Goal: Transaction & Acquisition: Purchase product/service

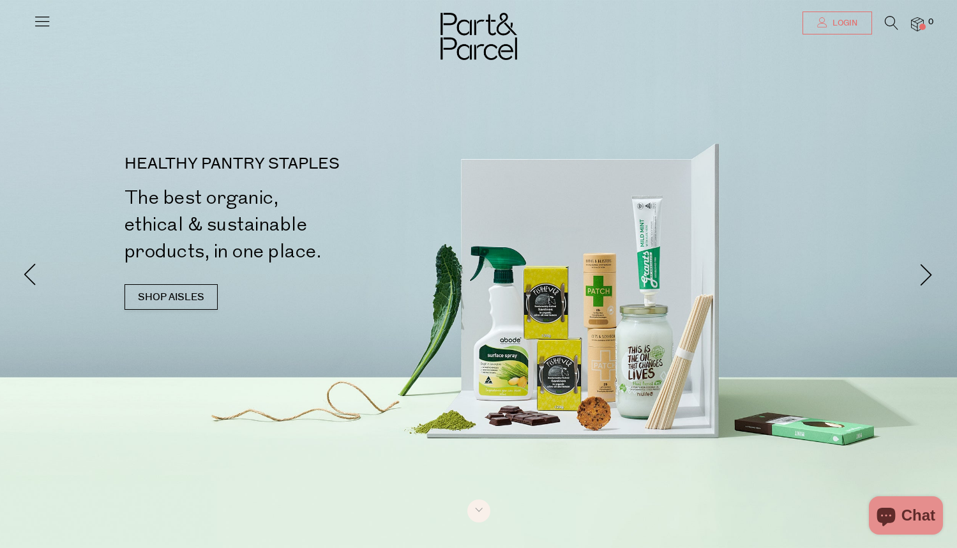
click at [824, 20] on icon at bounding box center [822, 22] width 10 height 10
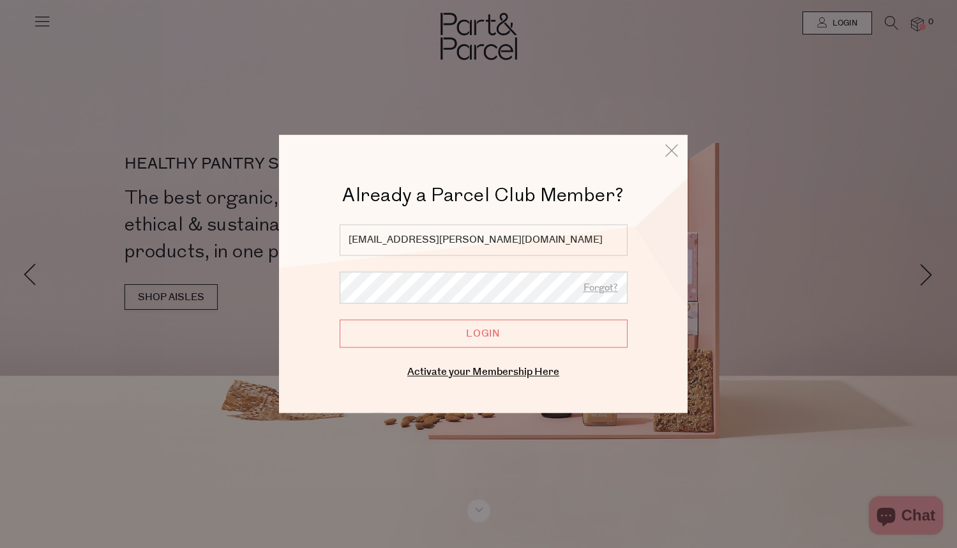
click at [426, 331] on input "Login" at bounding box center [484, 333] width 288 height 28
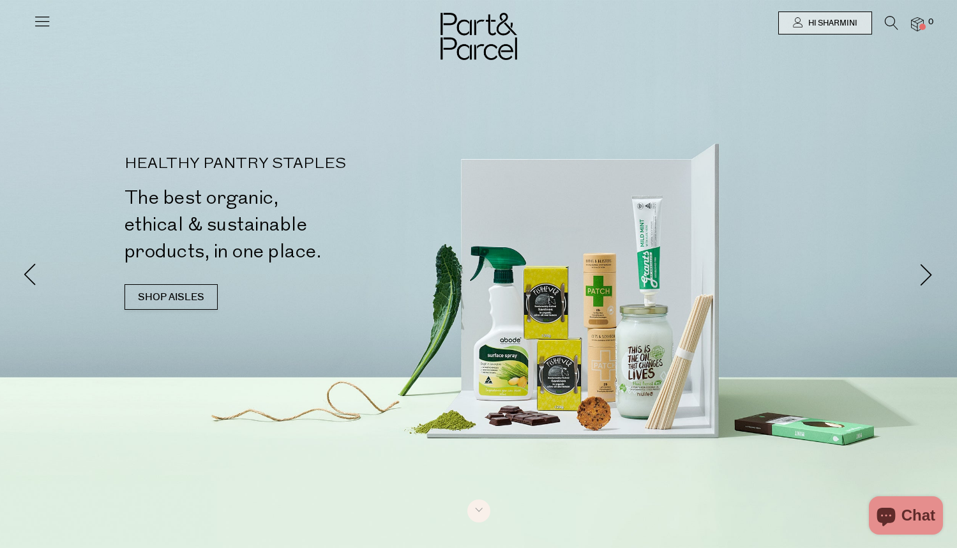
click at [921, 21] on img at bounding box center [917, 24] width 13 height 15
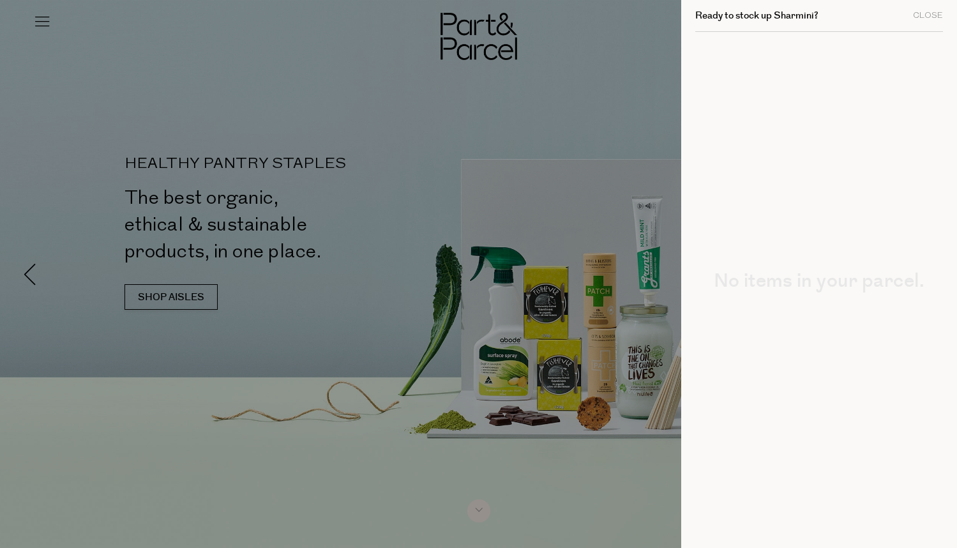
click at [407, 114] on div at bounding box center [478, 274] width 957 height 548
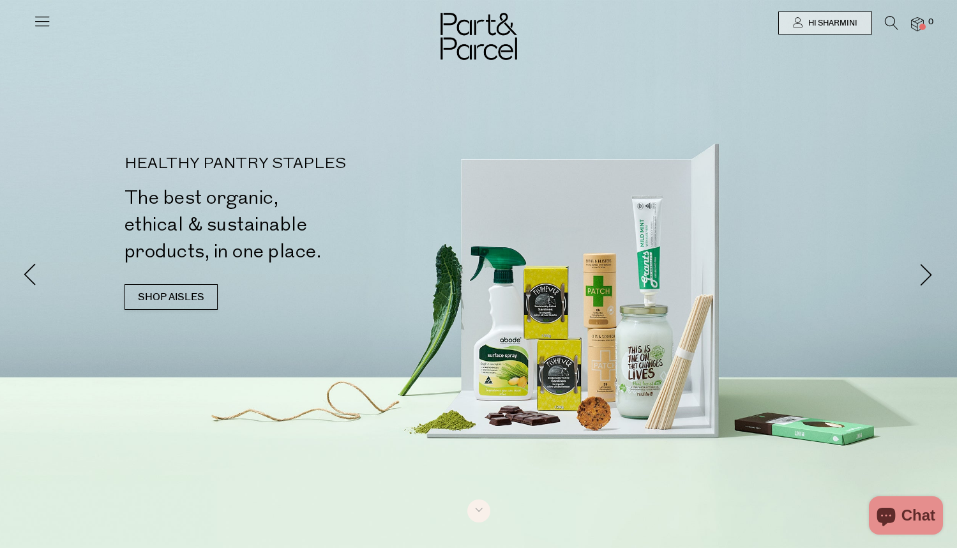
click at [38, 26] on icon at bounding box center [42, 21] width 18 height 18
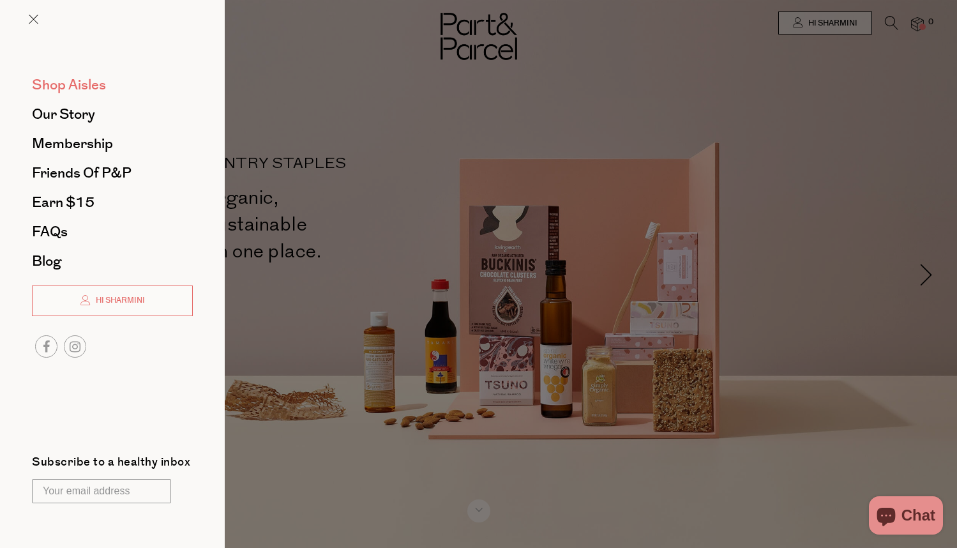
click at [95, 86] on span "Shop Aisles" at bounding box center [69, 85] width 74 height 20
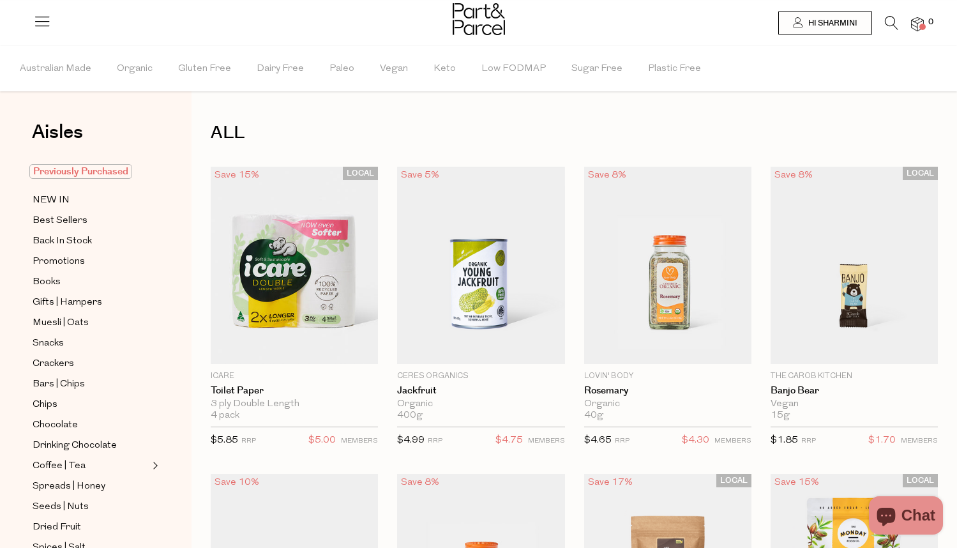
click at [80, 172] on span "Previously Purchased" at bounding box center [80, 171] width 103 height 15
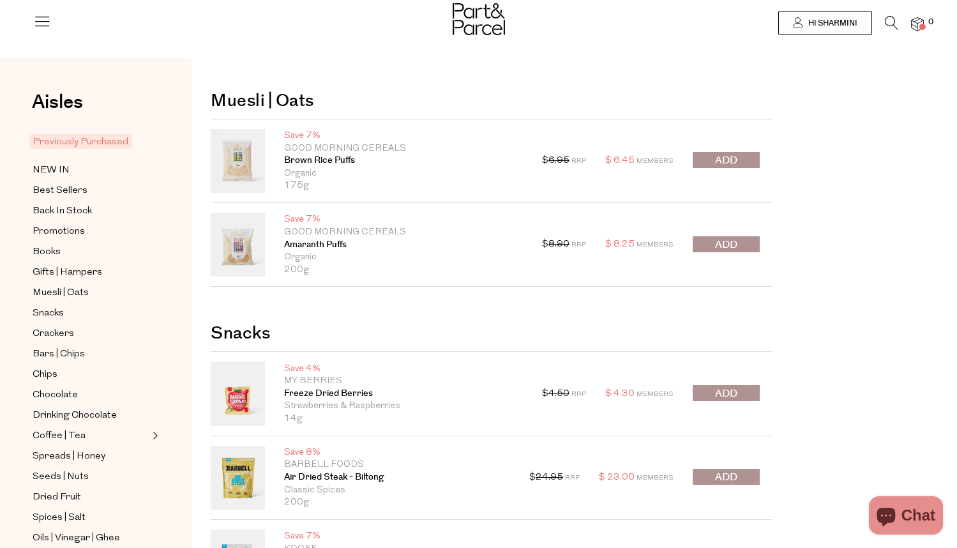
click at [714, 162] on button "submit" at bounding box center [725, 160] width 67 height 16
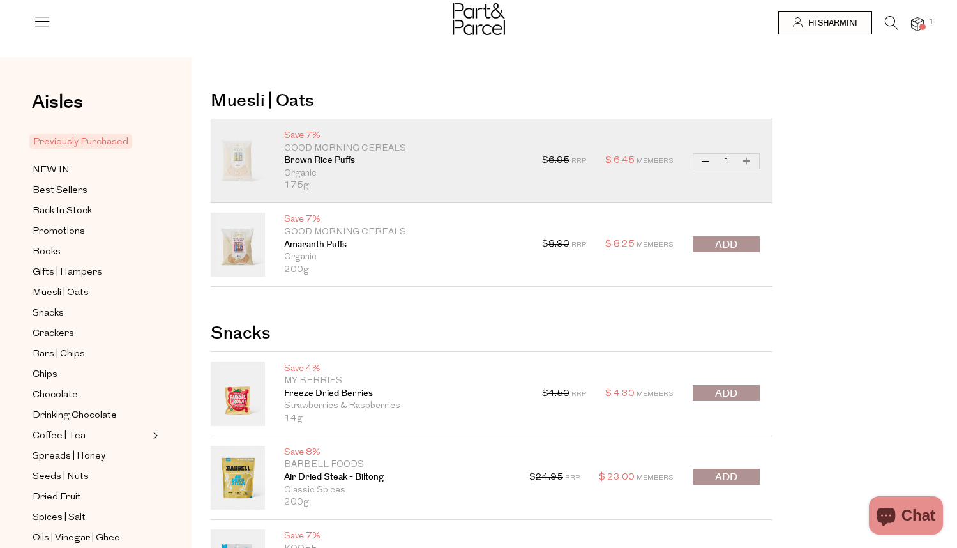
click at [732, 245] on span "submit" at bounding box center [726, 244] width 22 height 15
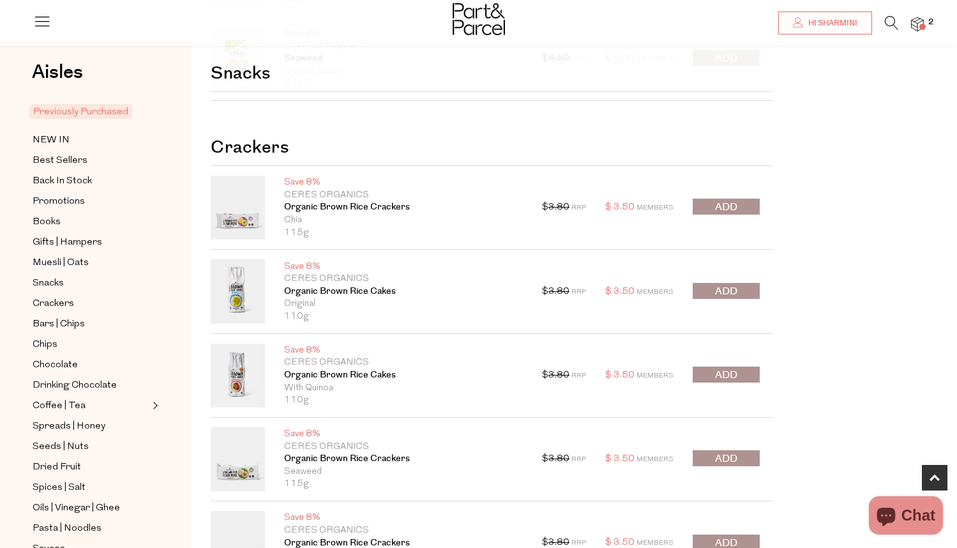
scroll to position [781, 0]
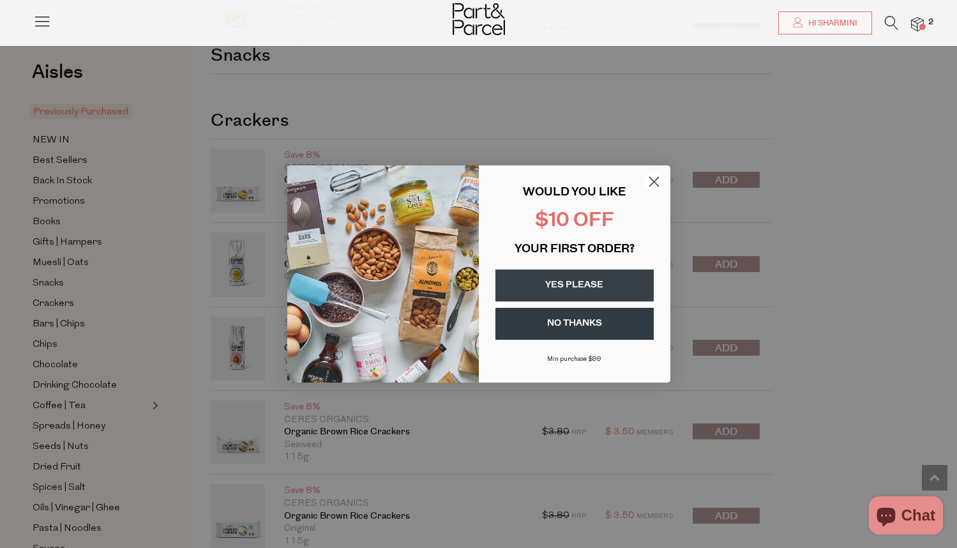
click at [657, 181] on circle "Close dialog" at bounding box center [653, 181] width 21 height 21
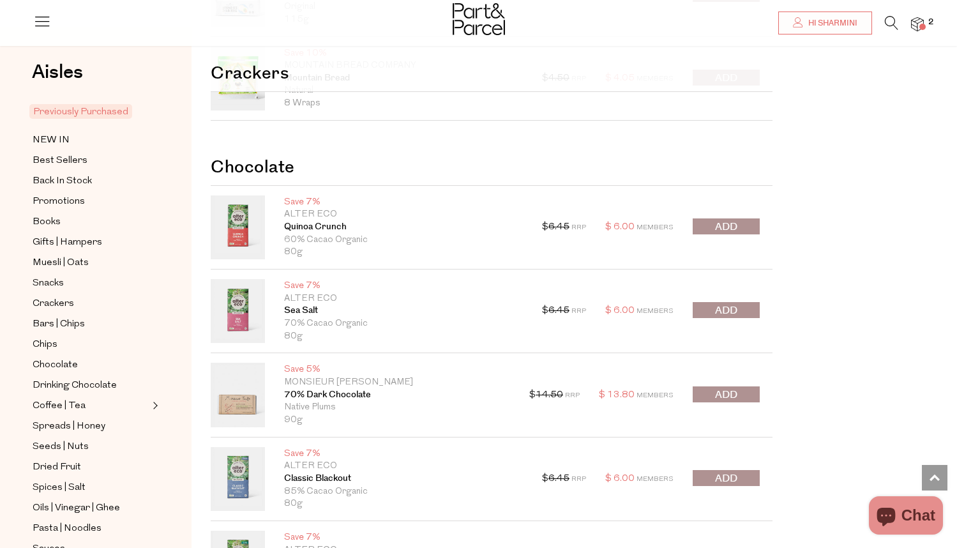
scroll to position [1384, 0]
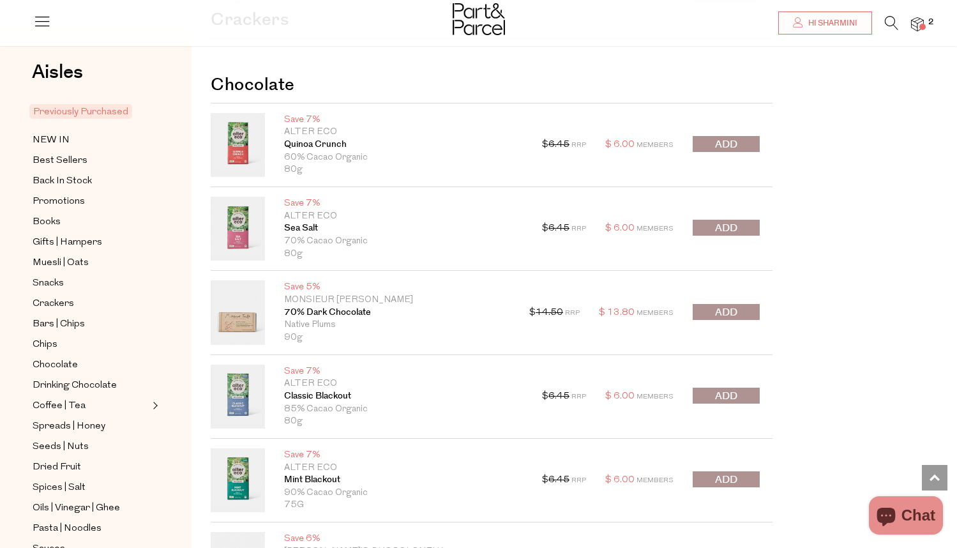
click at [725, 147] on span "submit" at bounding box center [726, 144] width 22 height 15
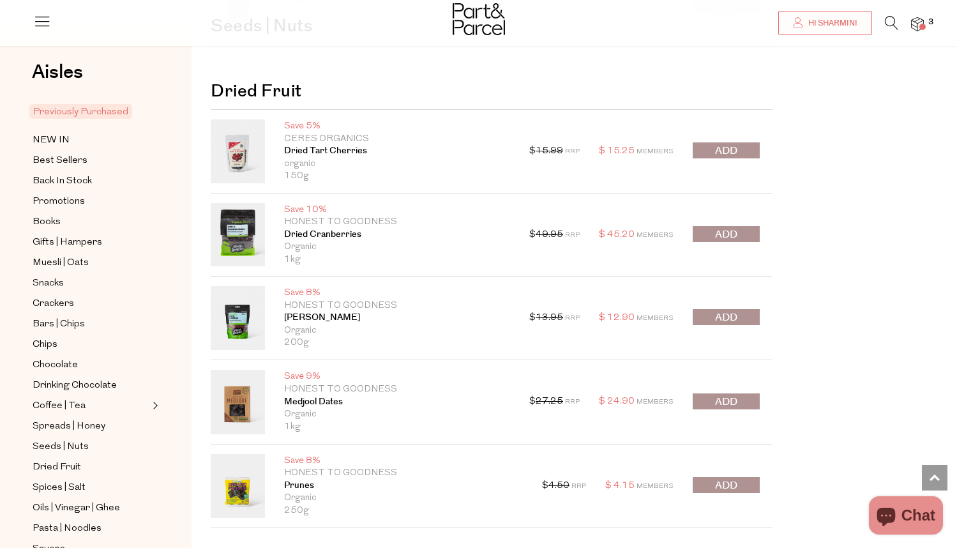
scroll to position [2246, 0]
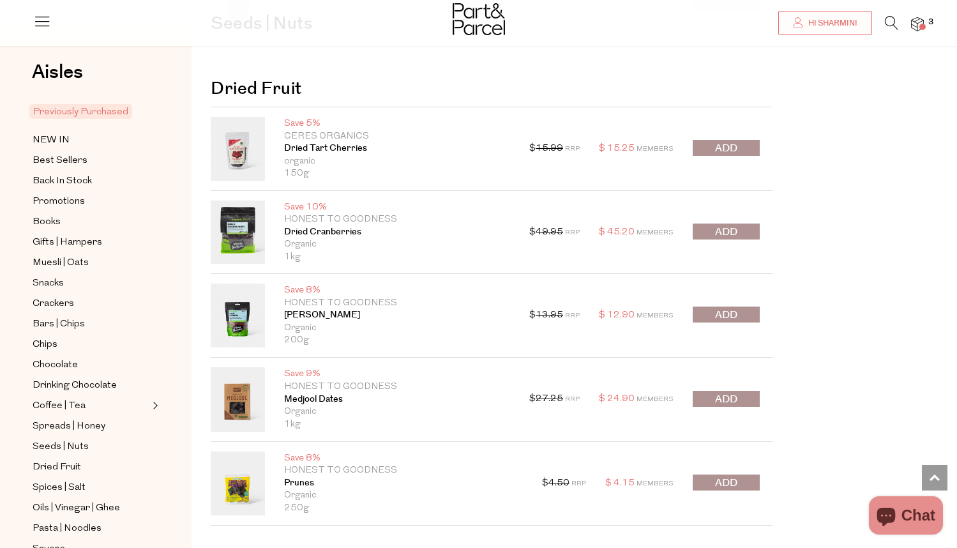
click at [740, 315] on button "submit" at bounding box center [725, 314] width 67 height 16
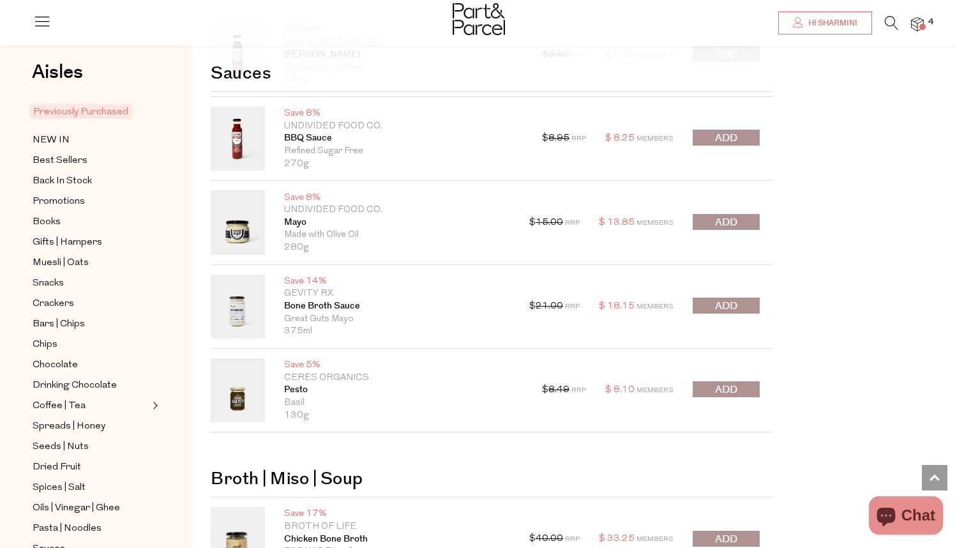
scroll to position [3224, 0]
click at [737, 307] on span "submit" at bounding box center [726, 304] width 22 height 15
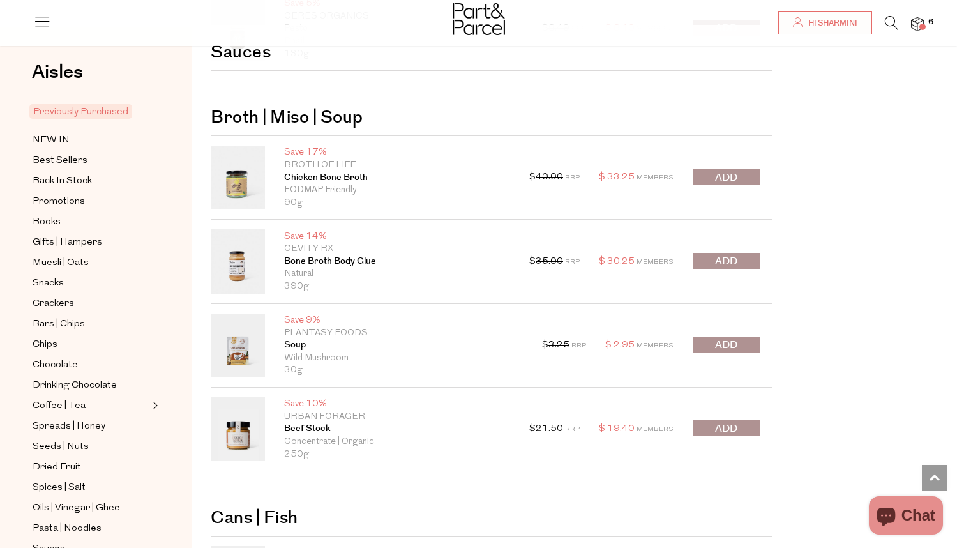
scroll to position [3598, 0]
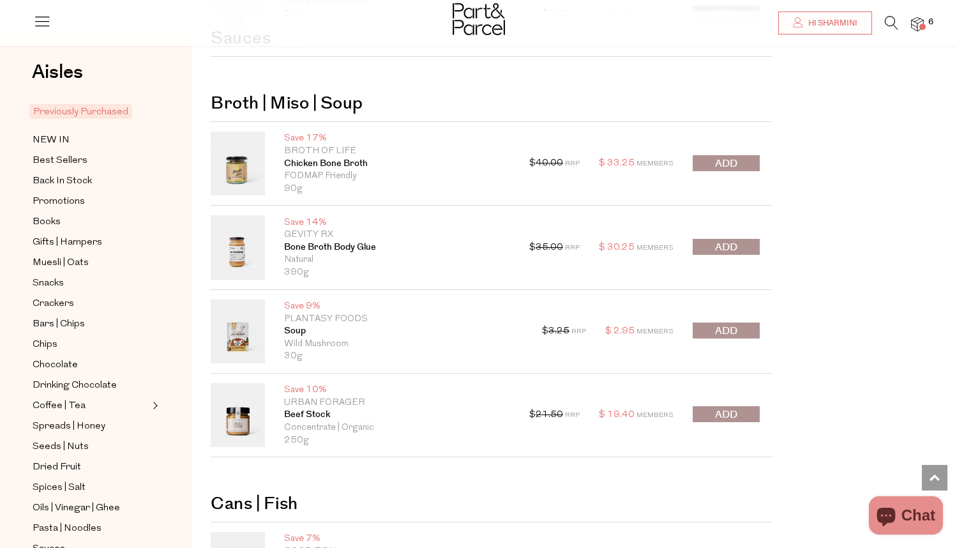
click at [738, 410] on button "submit" at bounding box center [725, 414] width 67 height 16
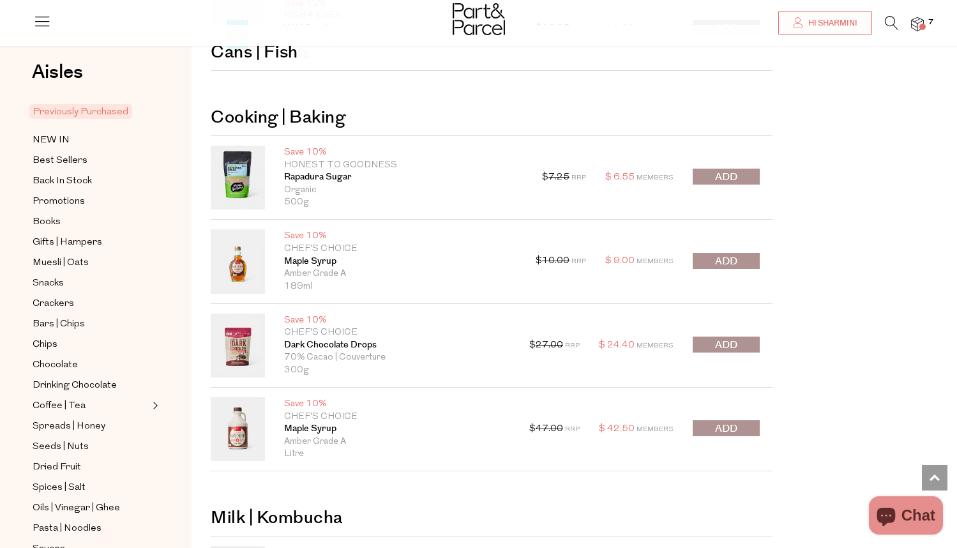
scroll to position [4553, 0]
click at [740, 182] on button "submit" at bounding box center [725, 176] width 67 height 16
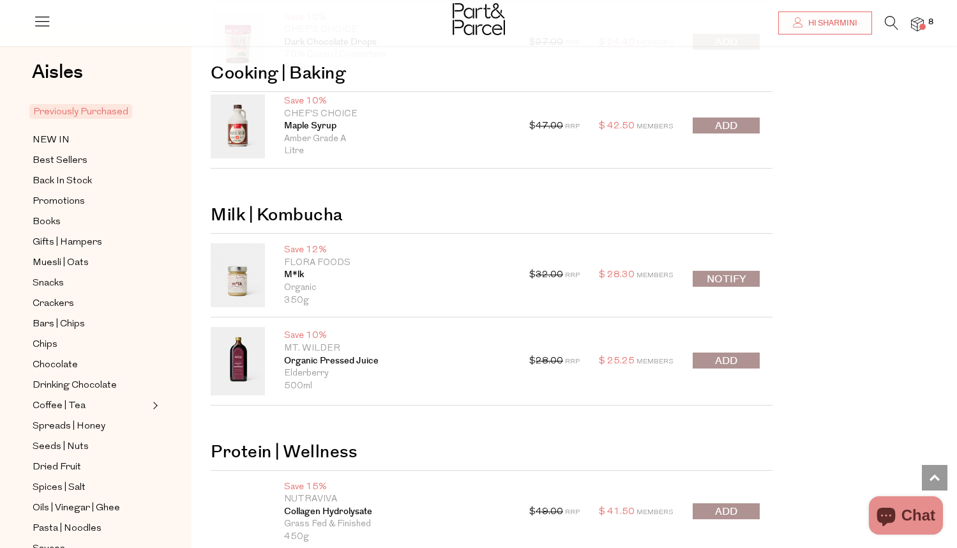
scroll to position [4882, 0]
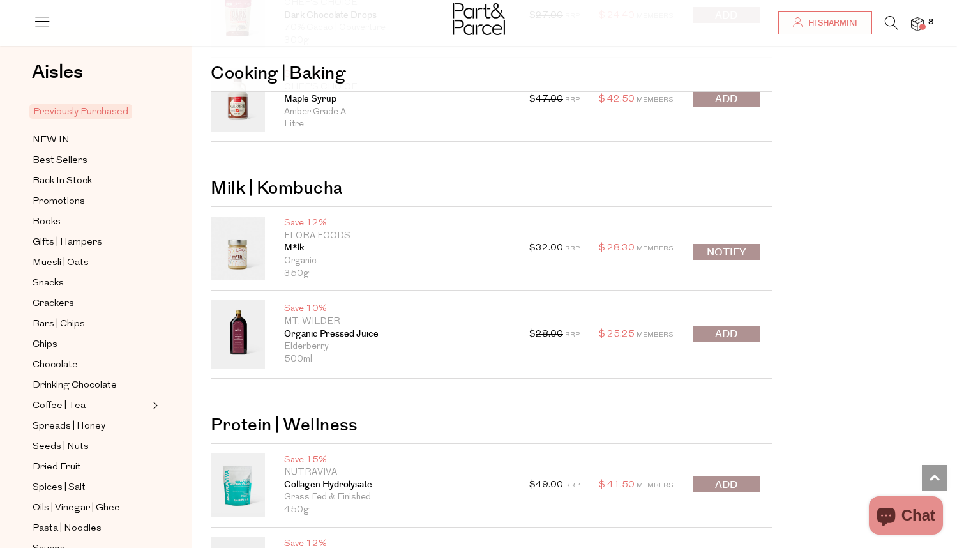
click at [733, 338] on span "submit" at bounding box center [726, 334] width 22 height 15
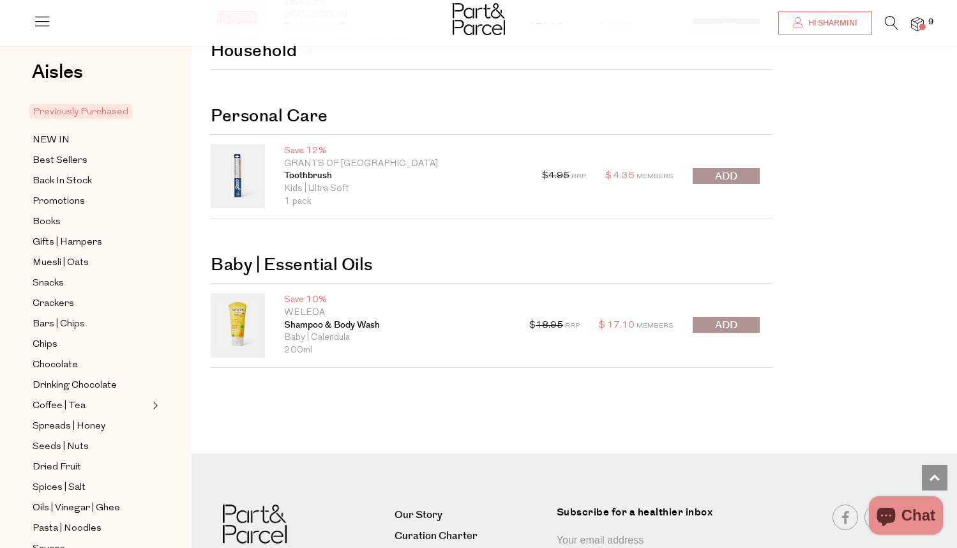
scroll to position [5557, 0]
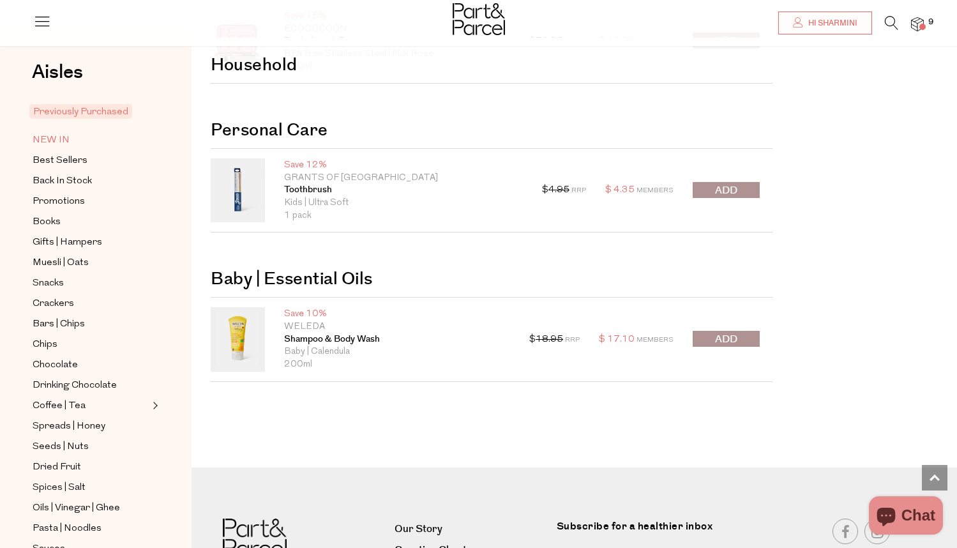
click at [57, 140] on span "NEW IN" at bounding box center [51, 140] width 37 height 15
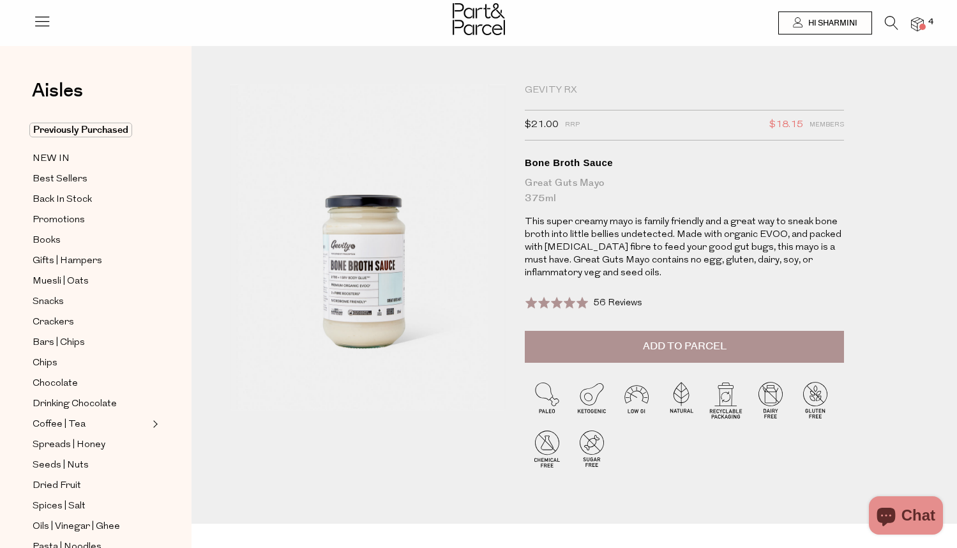
click at [652, 344] on span "Add to Parcel" at bounding box center [685, 346] width 84 height 15
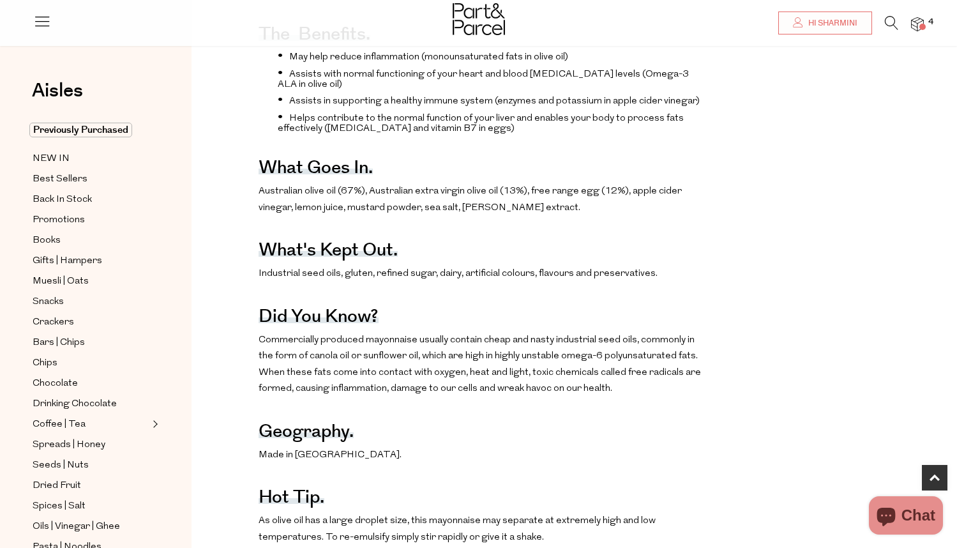
scroll to position [563, 0]
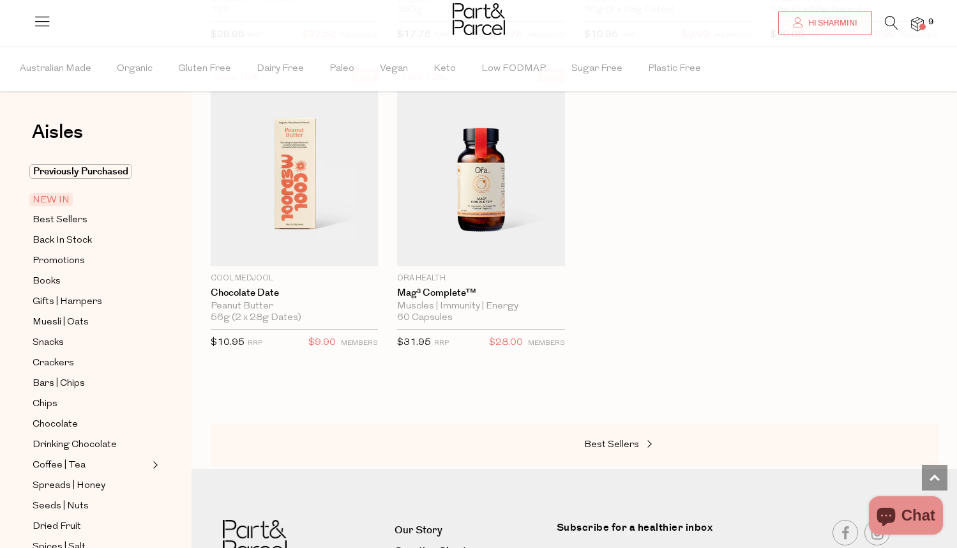
scroll to position [1033, 0]
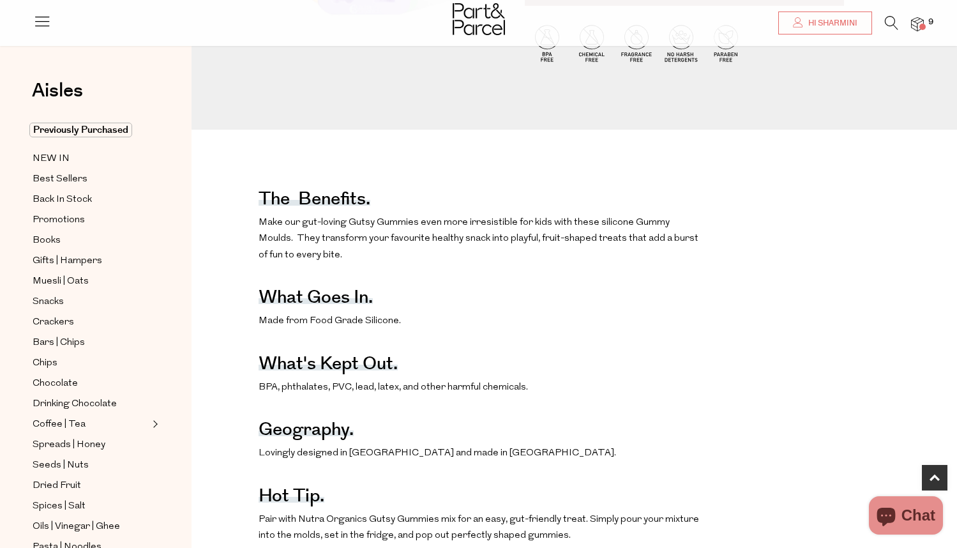
scroll to position [333, 0]
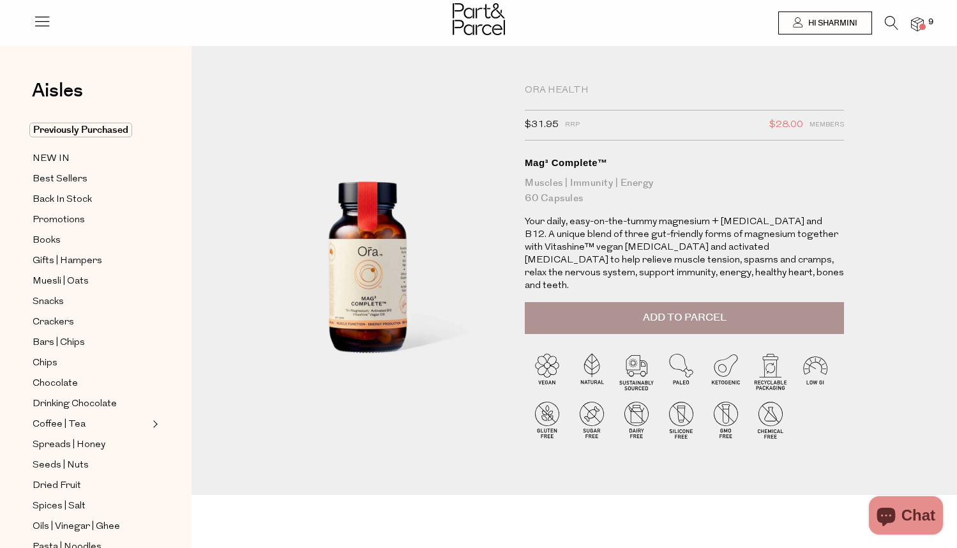
click at [710, 310] on span "Add to Parcel" at bounding box center [685, 317] width 84 height 15
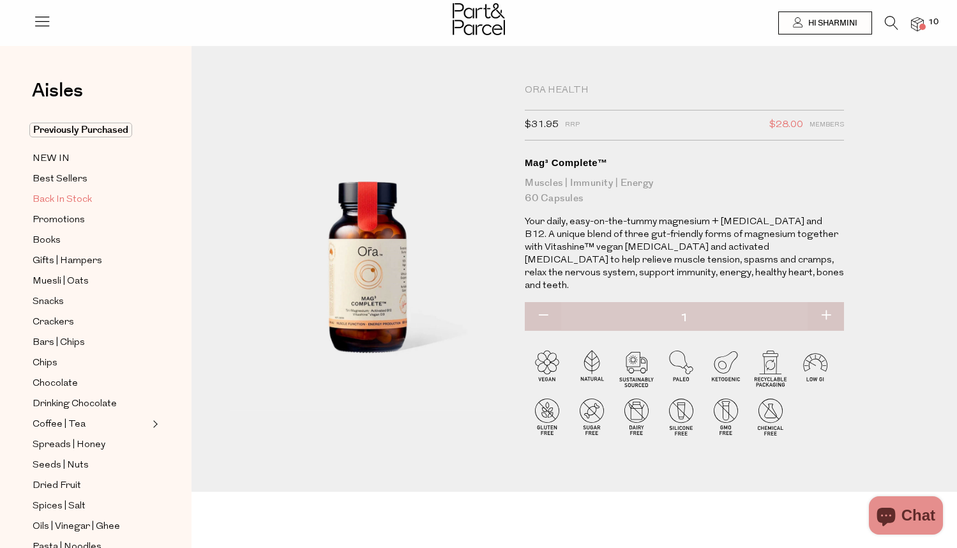
click at [66, 198] on span "Back In Stock" at bounding box center [62, 199] width 59 height 15
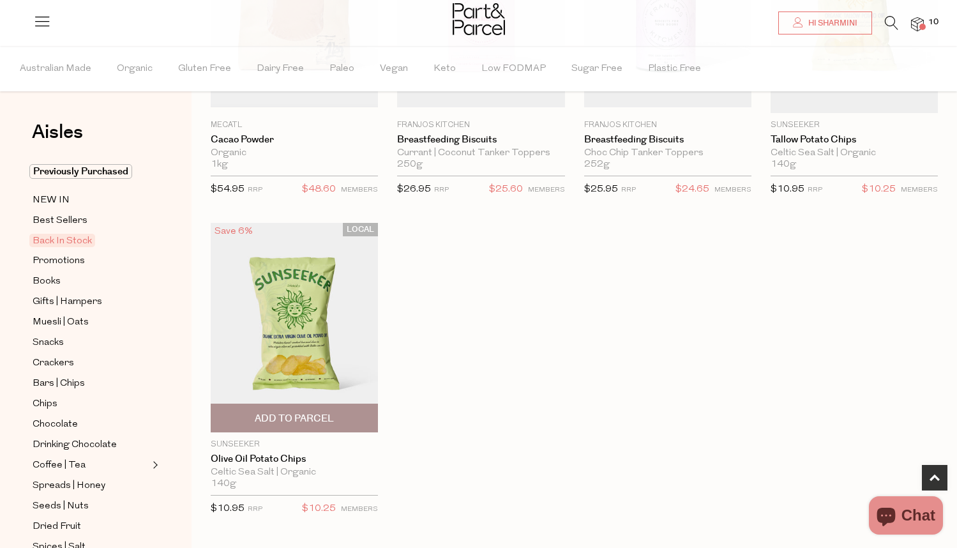
scroll to position [622, 0]
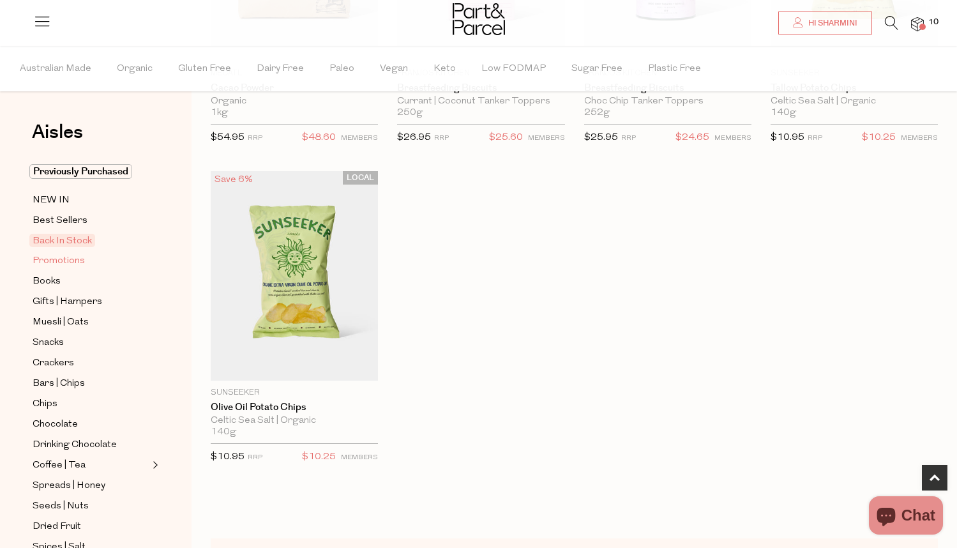
click at [71, 263] on span "Promotions" at bounding box center [59, 260] width 52 height 15
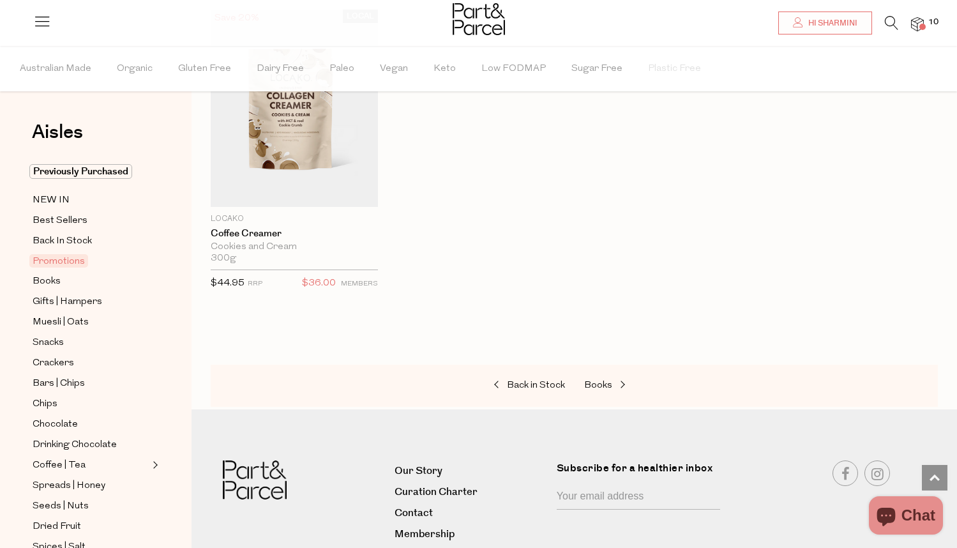
scroll to position [1095, 0]
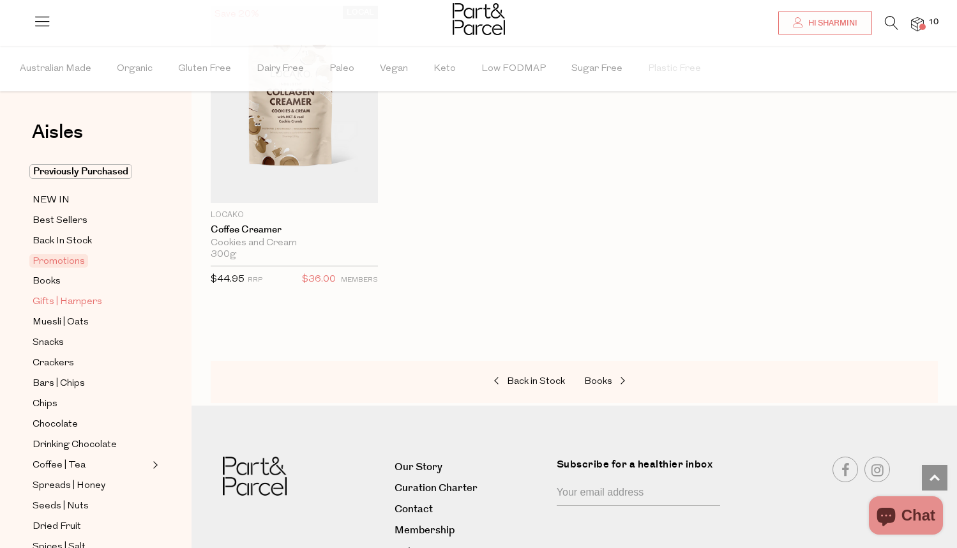
click at [77, 304] on span "Gifts | Hampers" at bounding box center [68, 301] width 70 height 15
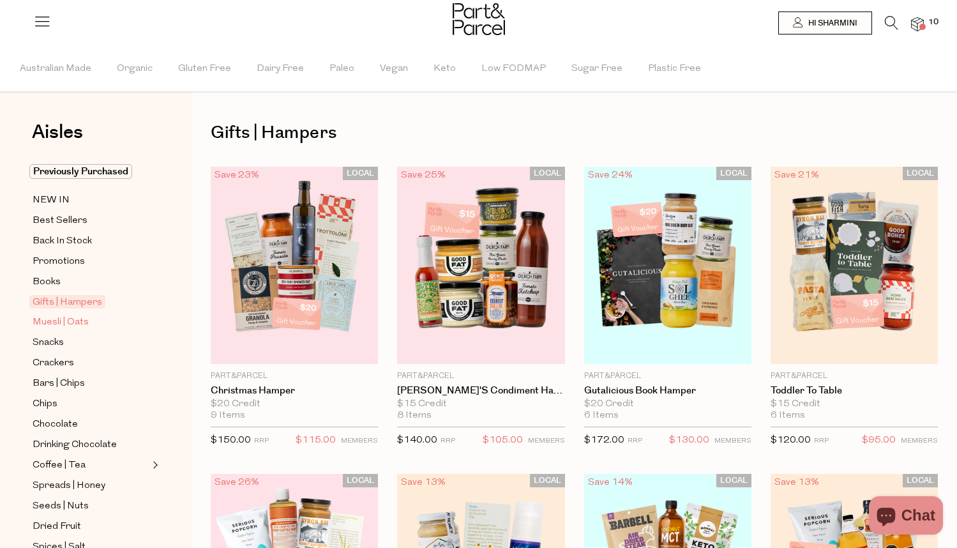
click at [77, 320] on span "Muesli | Oats" at bounding box center [61, 322] width 56 height 15
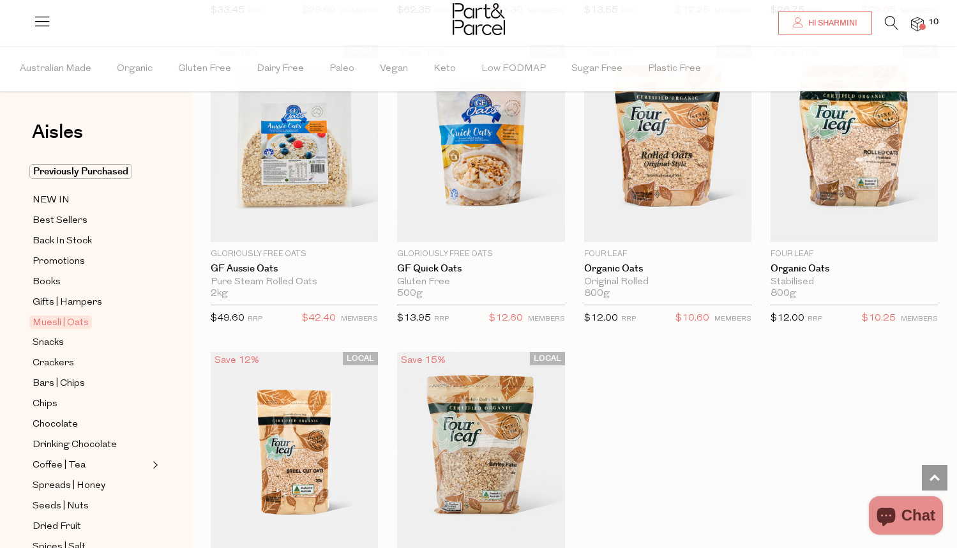
scroll to position [3527, 0]
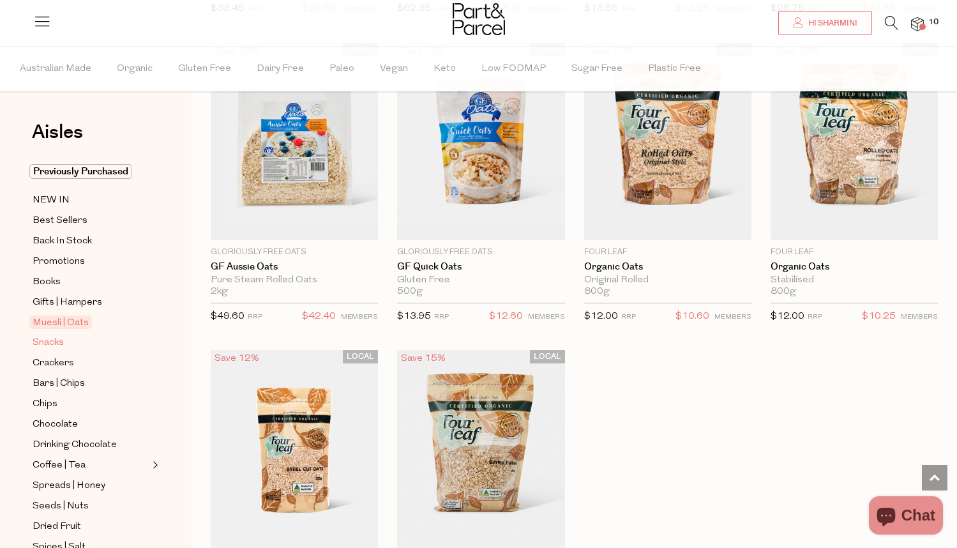
click at [45, 343] on span "Snacks" at bounding box center [48, 342] width 31 height 15
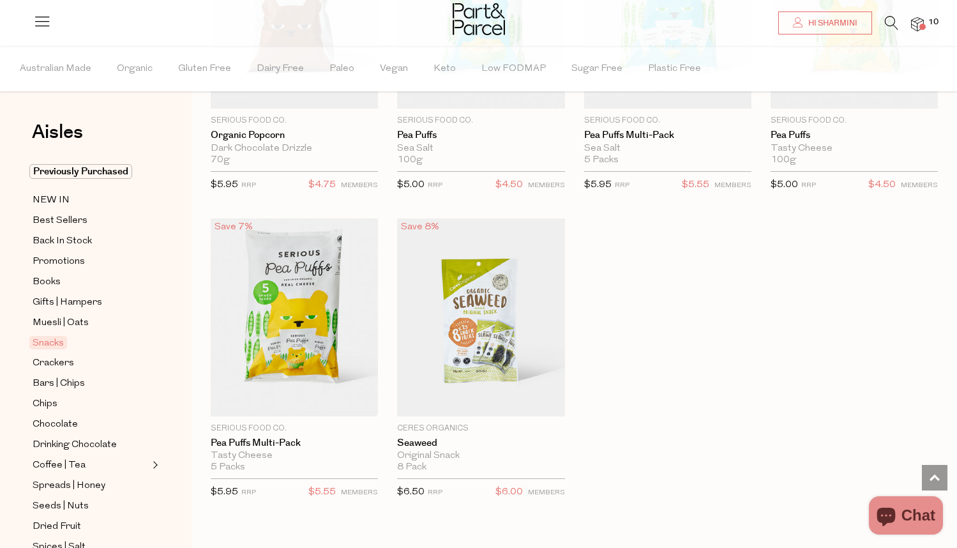
scroll to position [3670, 0]
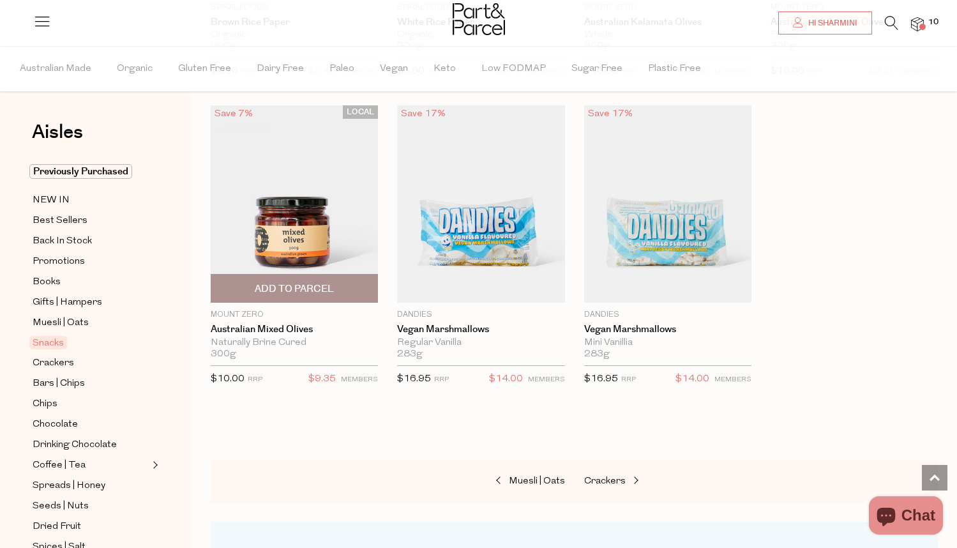
scroll to position [5003, 0]
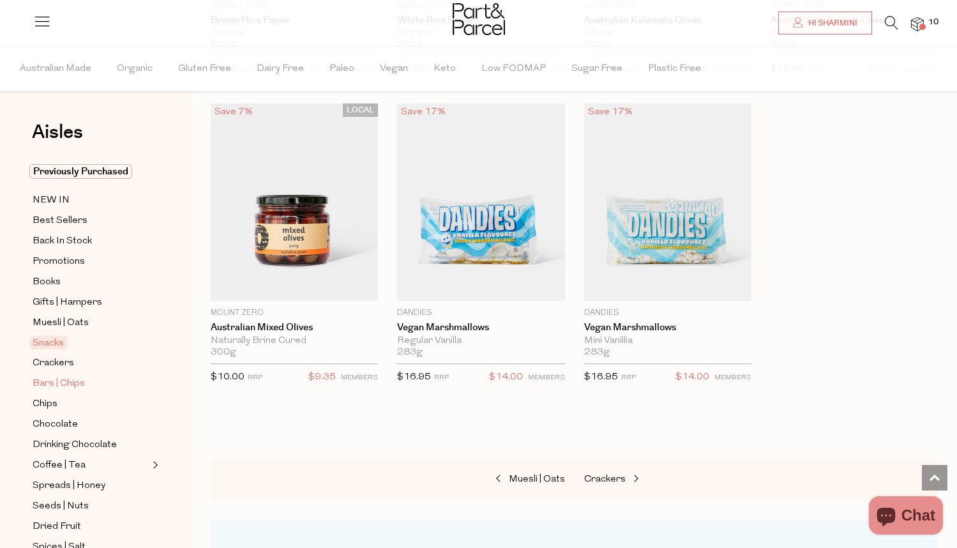
click at [68, 382] on span "Bars | Chips" at bounding box center [59, 383] width 52 height 15
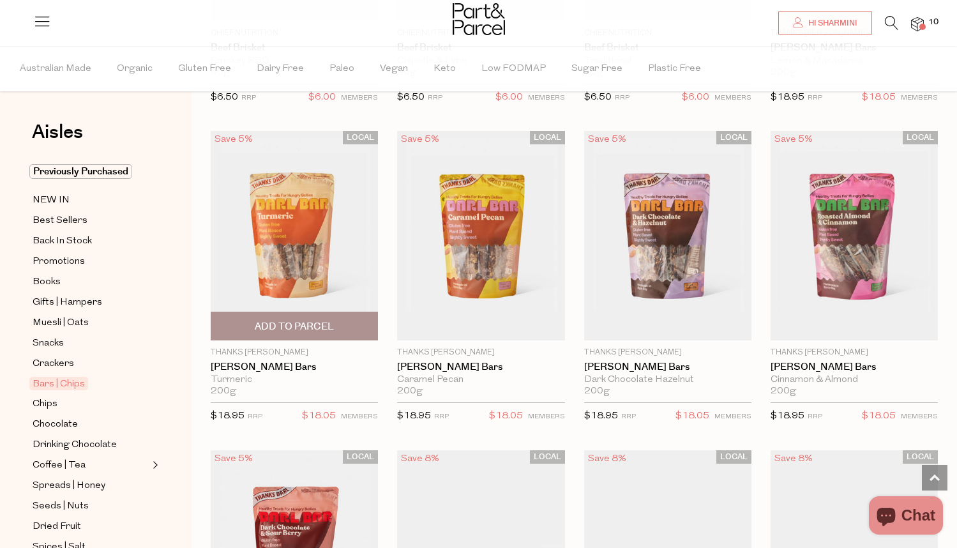
scroll to position [1921, 0]
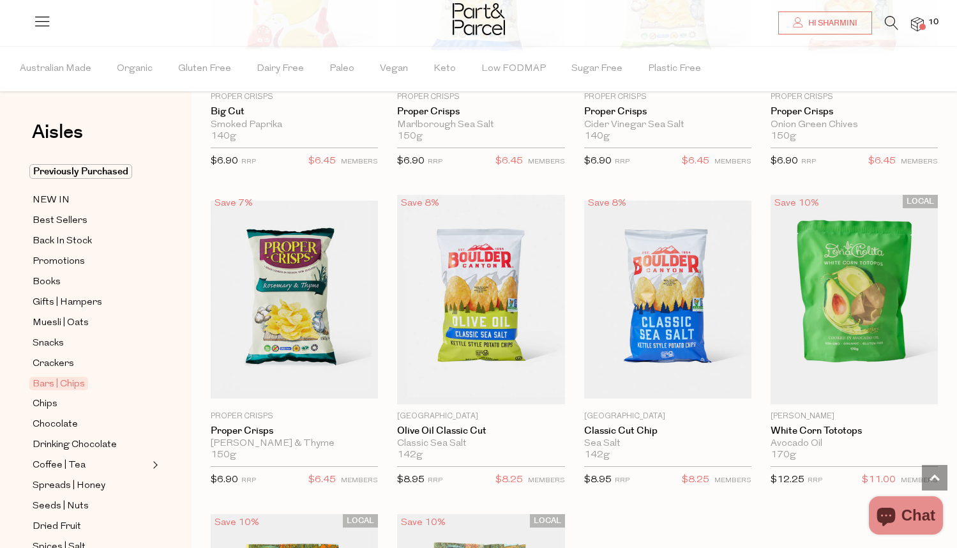
scroll to position [4959, 0]
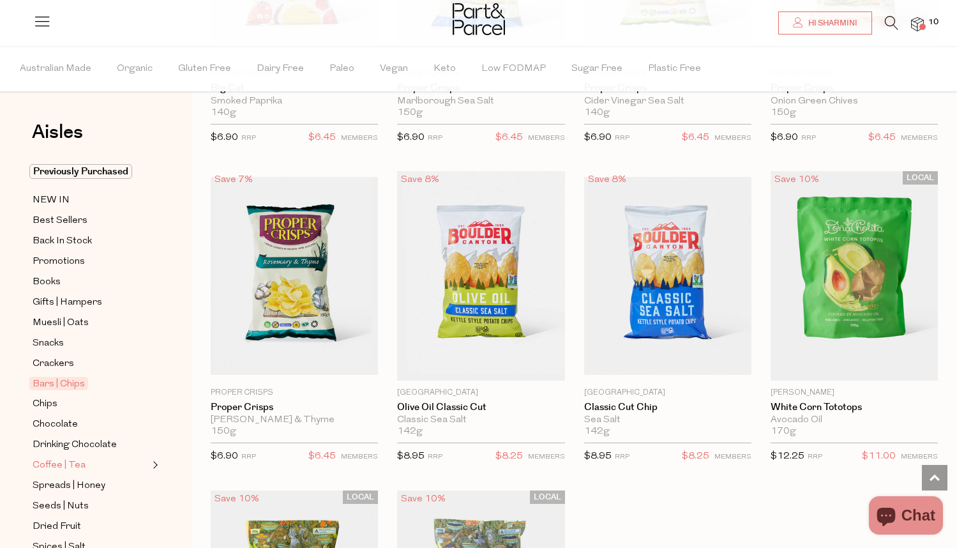
click at [61, 465] on span "Coffee | Tea" at bounding box center [59, 465] width 53 height 15
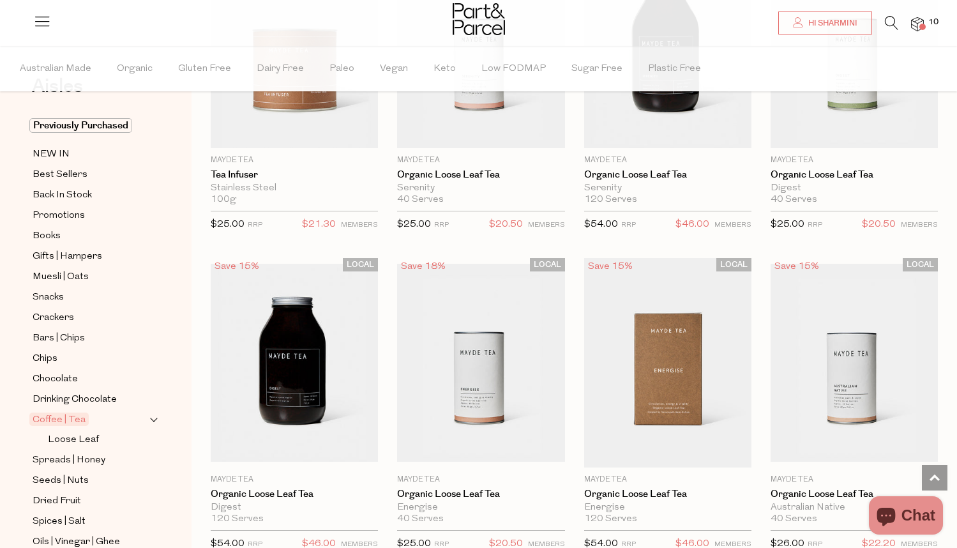
scroll to position [3005, 0]
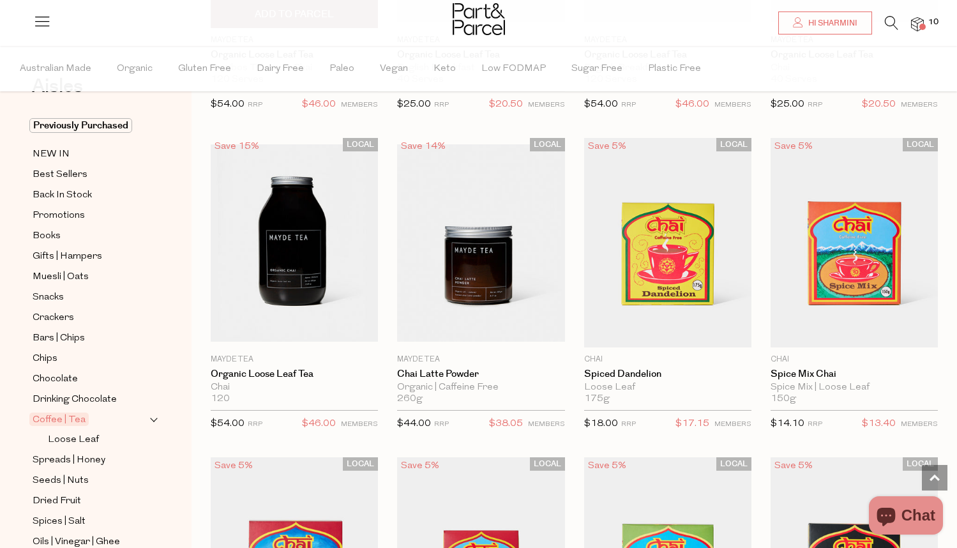
scroll to position [4390, 0]
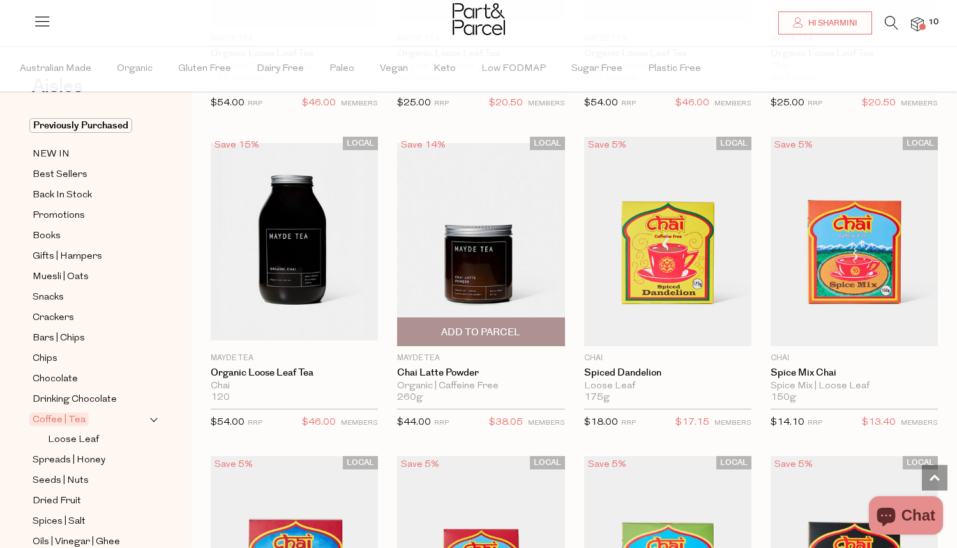
click at [526, 326] on span "Add To Parcel" at bounding box center [481, 331] width 160 height 27
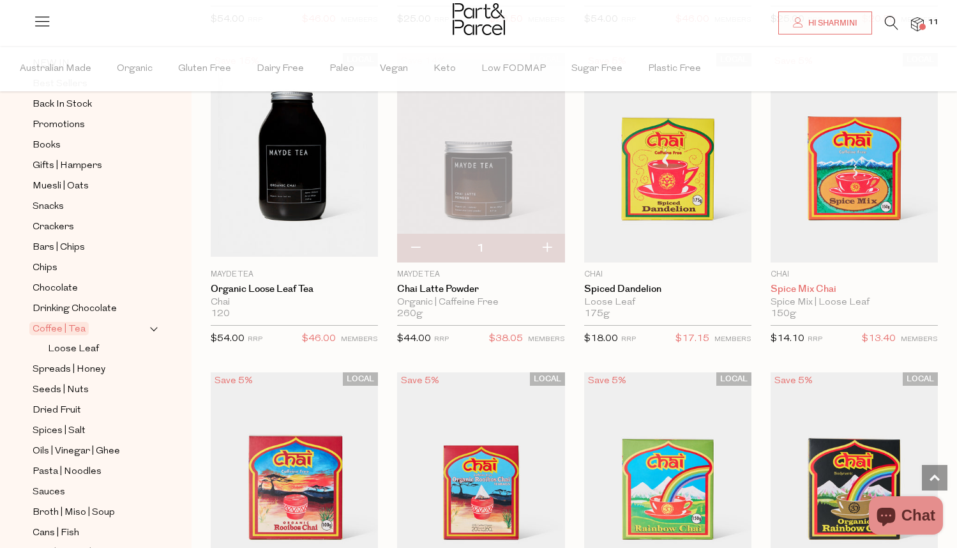
scroll to position [4460, 0]
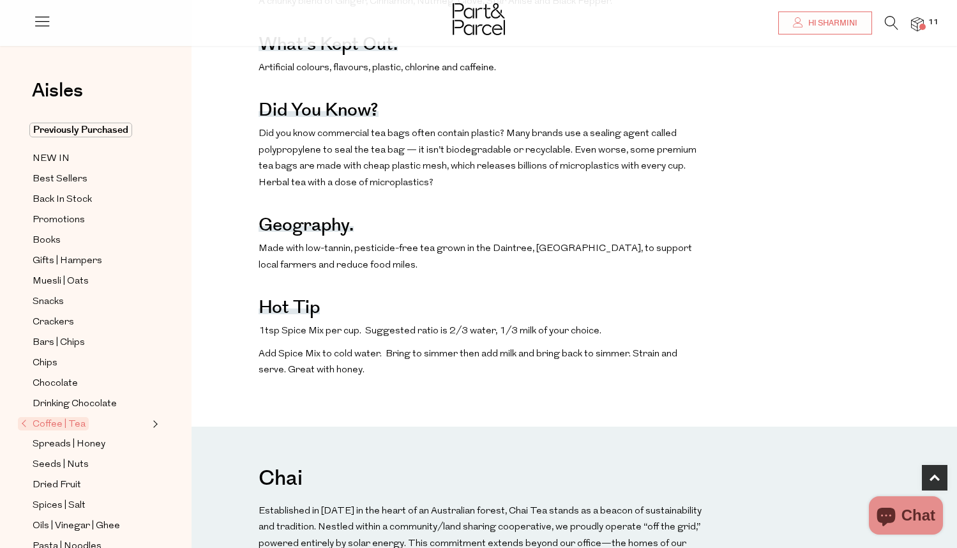
scroll to position [726, 0]
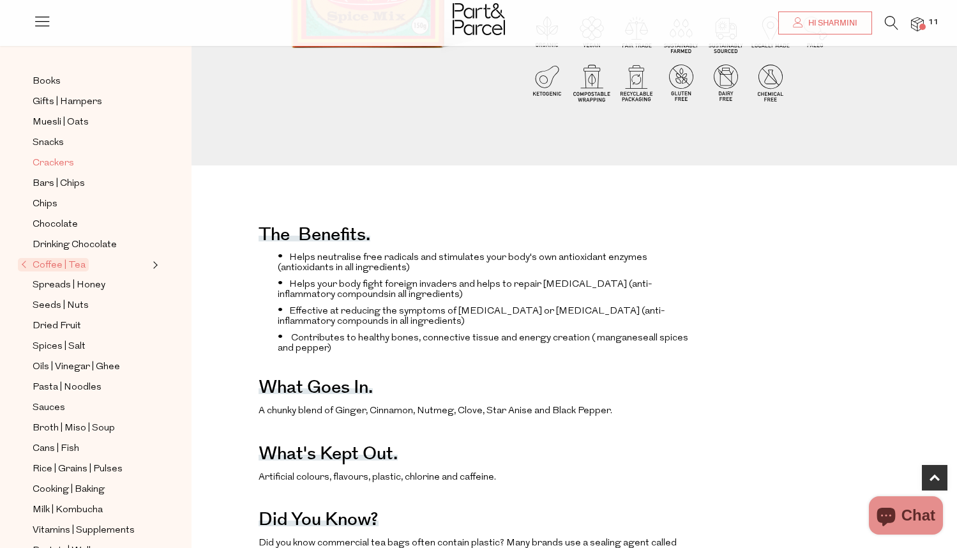
scroll to position [160, 0]
click at [75, 285] on span "Spreads | Honey" at bounding box center [69, 283] width 73 height 15
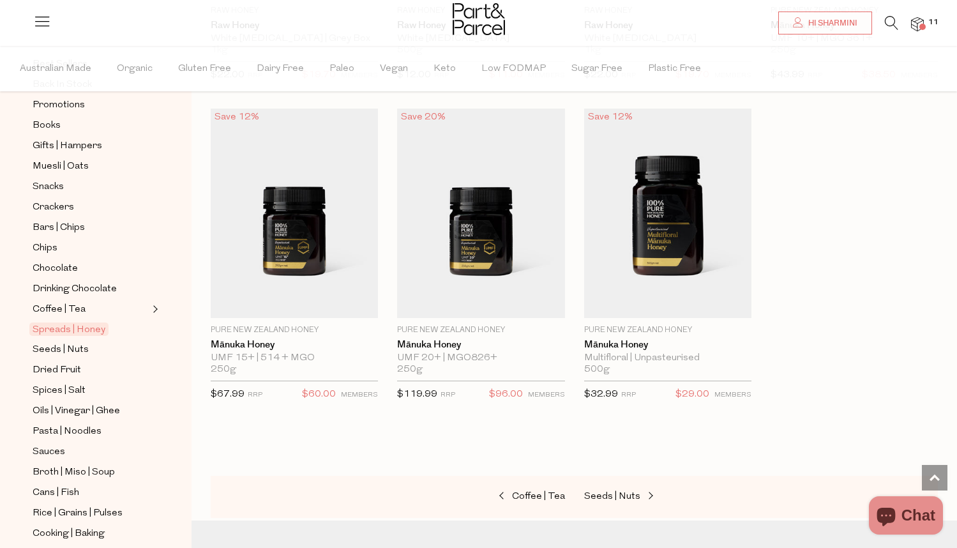
scroll to position [172, 0]
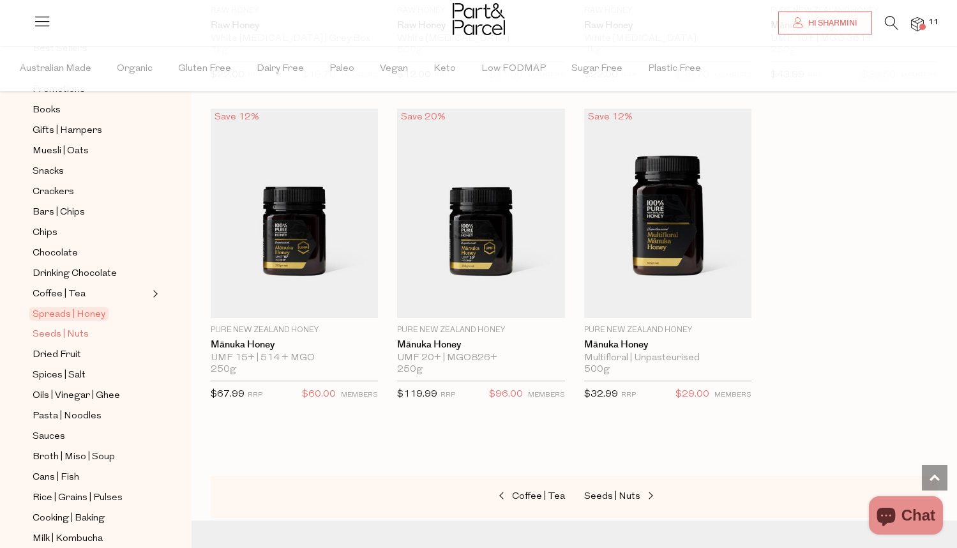
click at [69, 333] on span "Seeds | Nuts" at bounding box center [61, 334] width 56 height 15
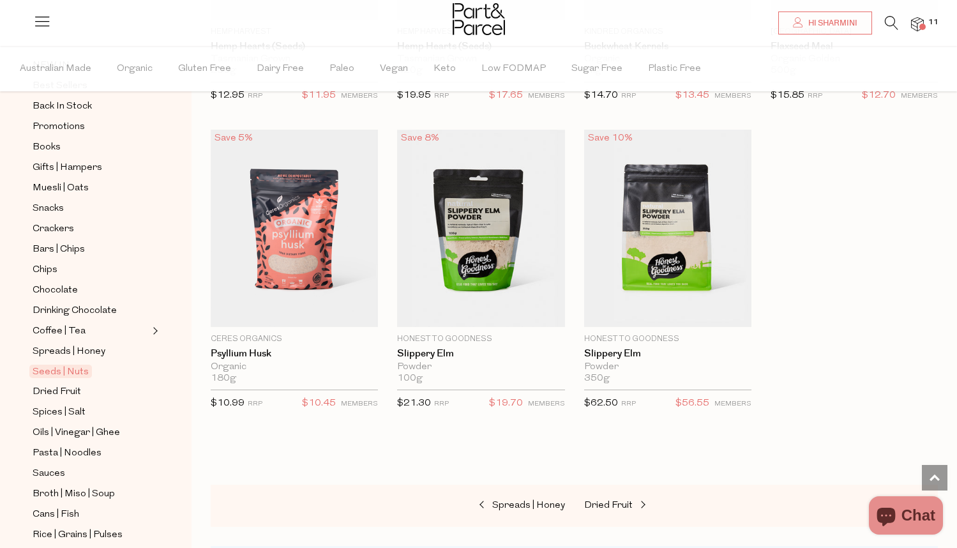
scroll to position [155, 0]
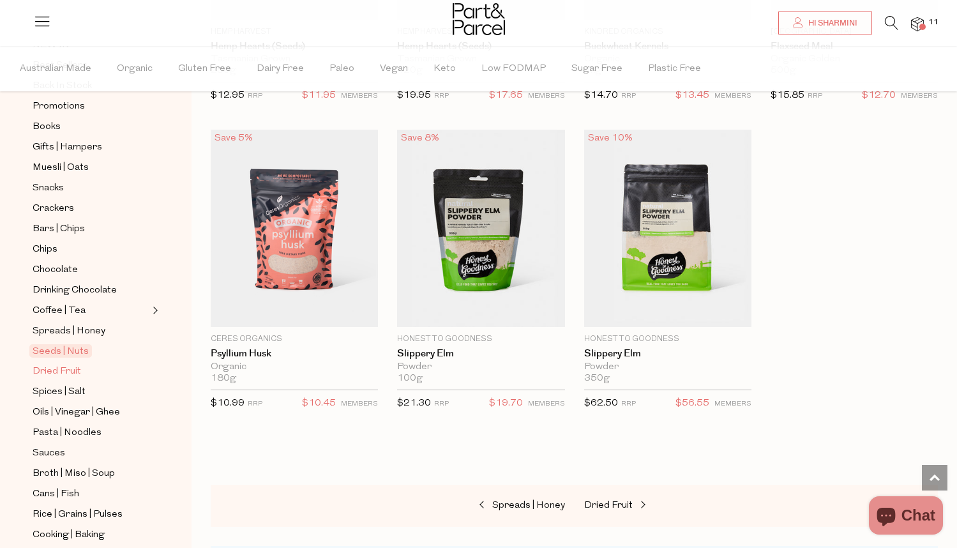
click at [69, 365] on span "Dried Fruit" at bounding box center [57, 371] width 49 height 15
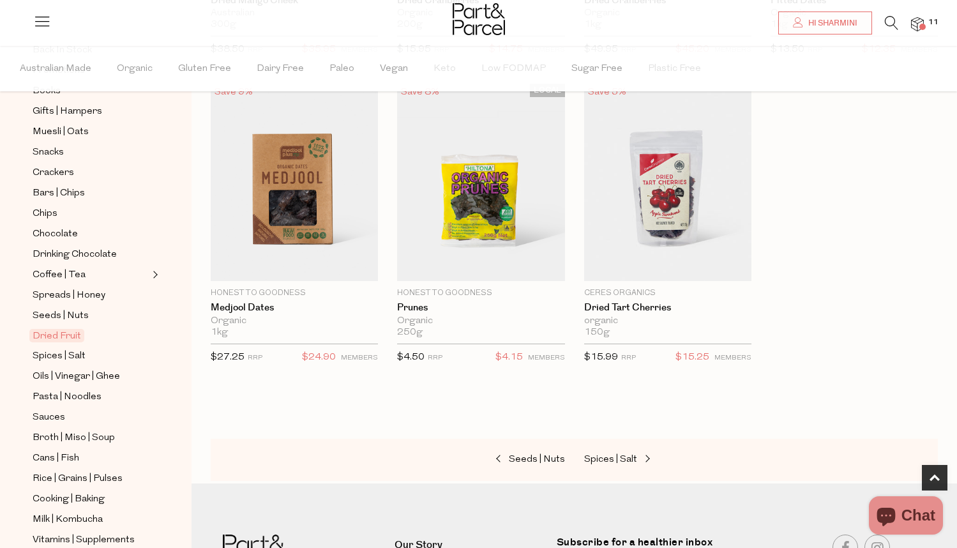
scroll to position [209, 0]
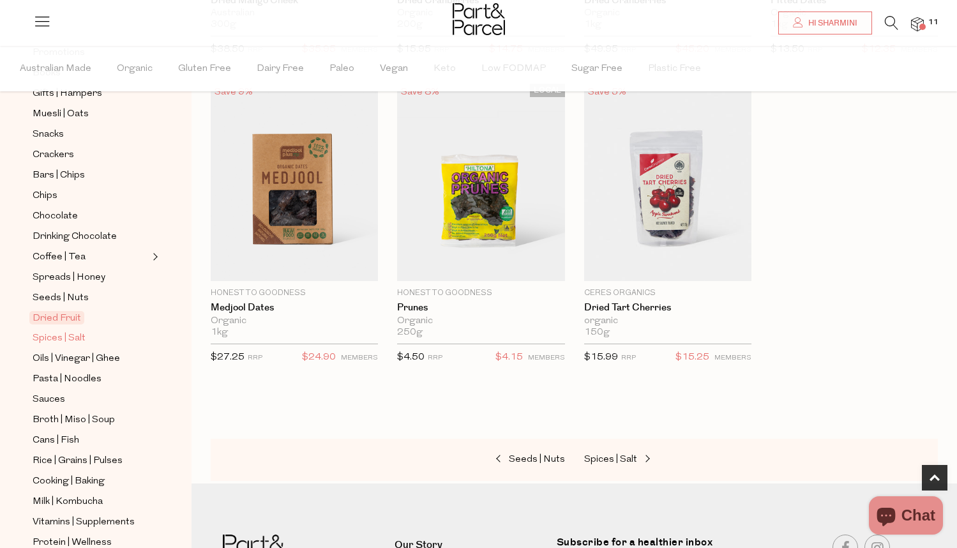
click at [60, 338] on span "Spices | Salt" at bounding box center [59, 338] width 53 height 15
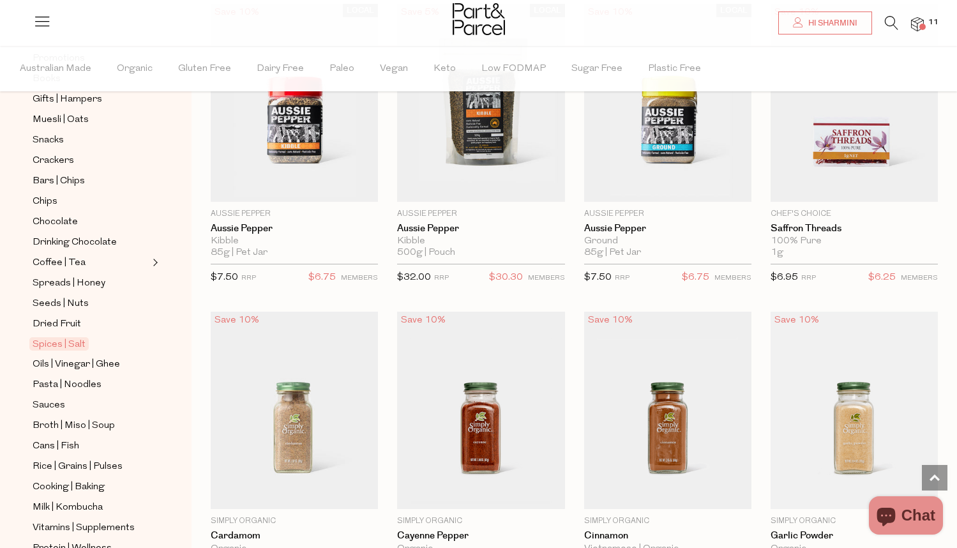
scroll to position [1409, 0]
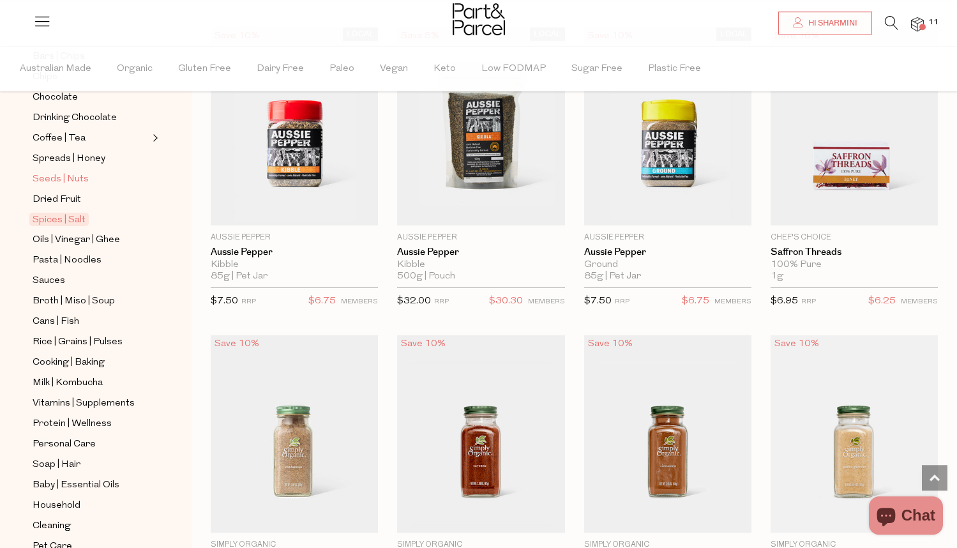
scroll to position [361, 0]
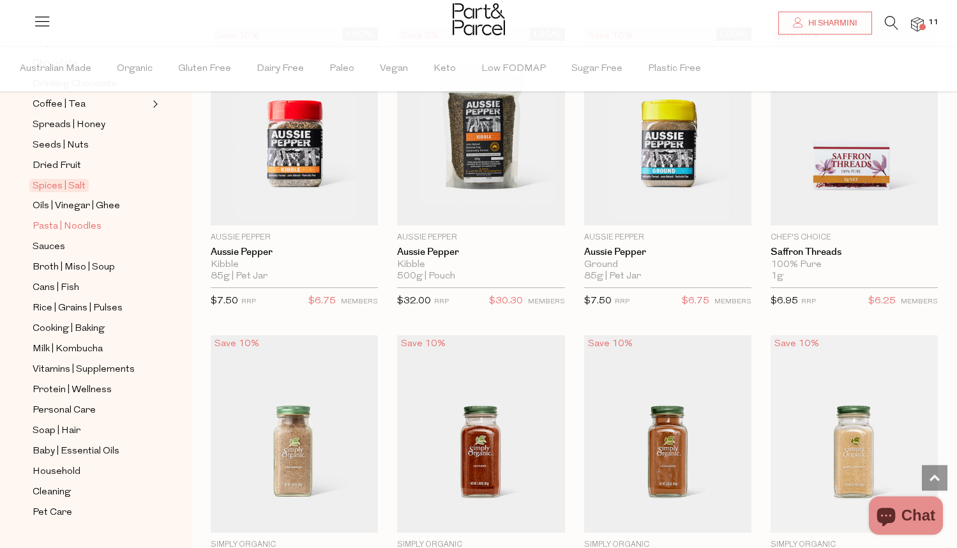
click at [82, 221] on span "Pasta | Noodles" at bounding box center [67, 226] width 69 height 15
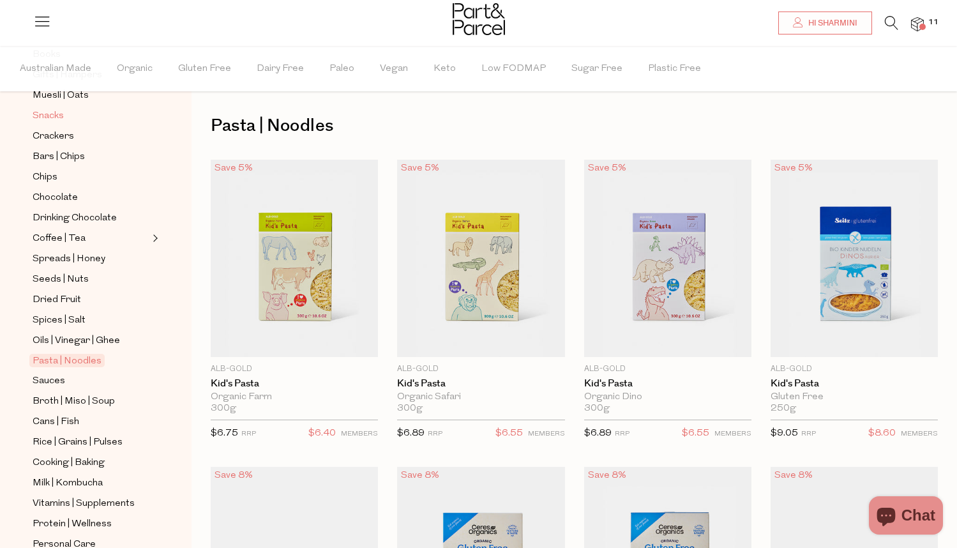
scroll to position [250, 0]
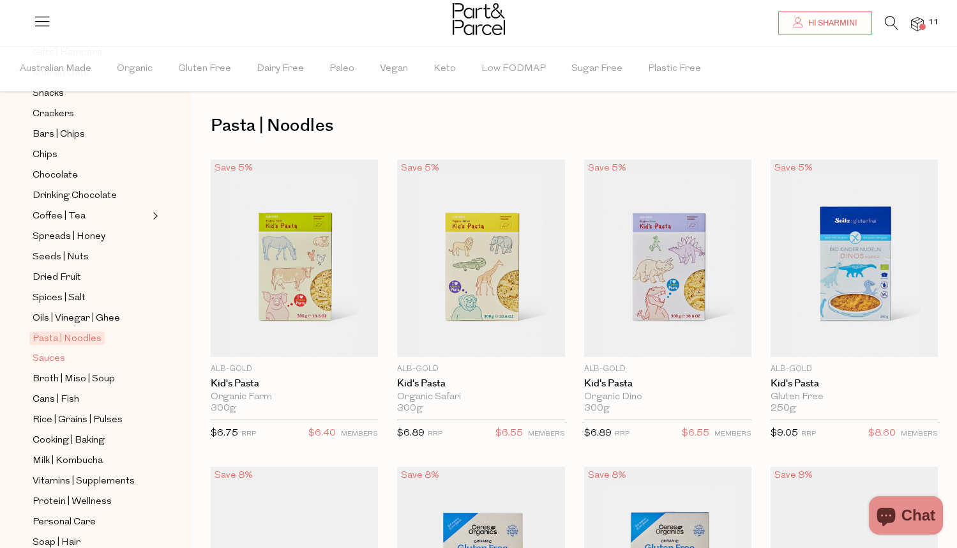
click at [56, 357] on span "Sauces" at bounding box center [49, 358] width 33 height 15
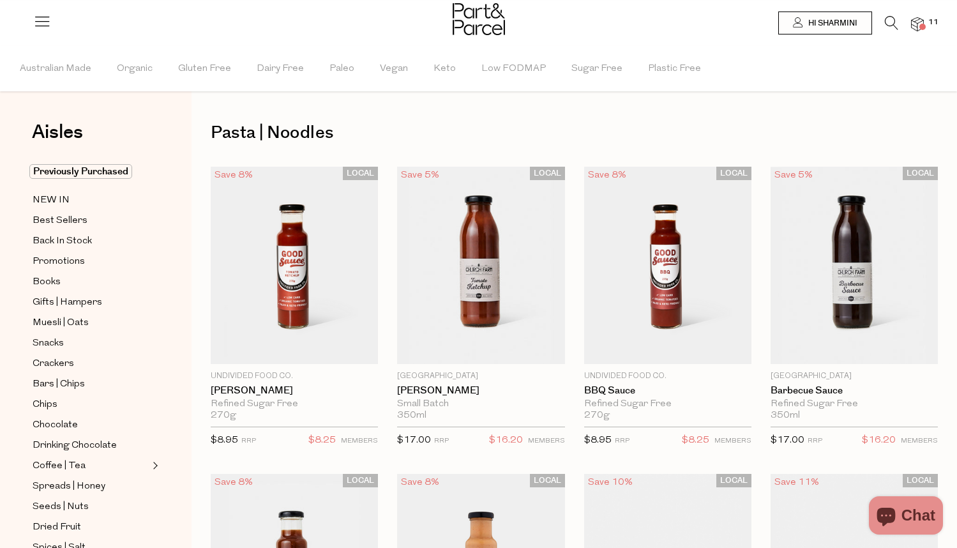
type input "2"
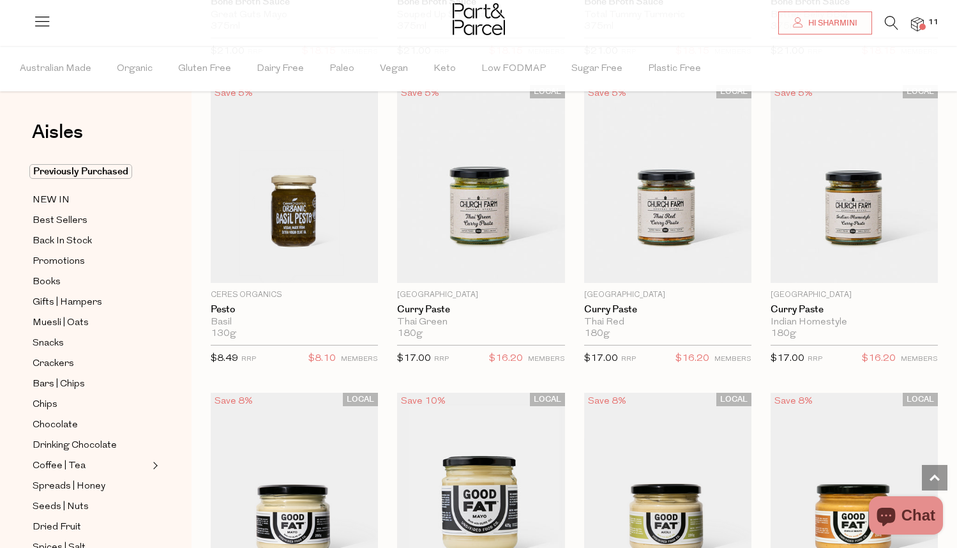
scroll to position [996, 0]
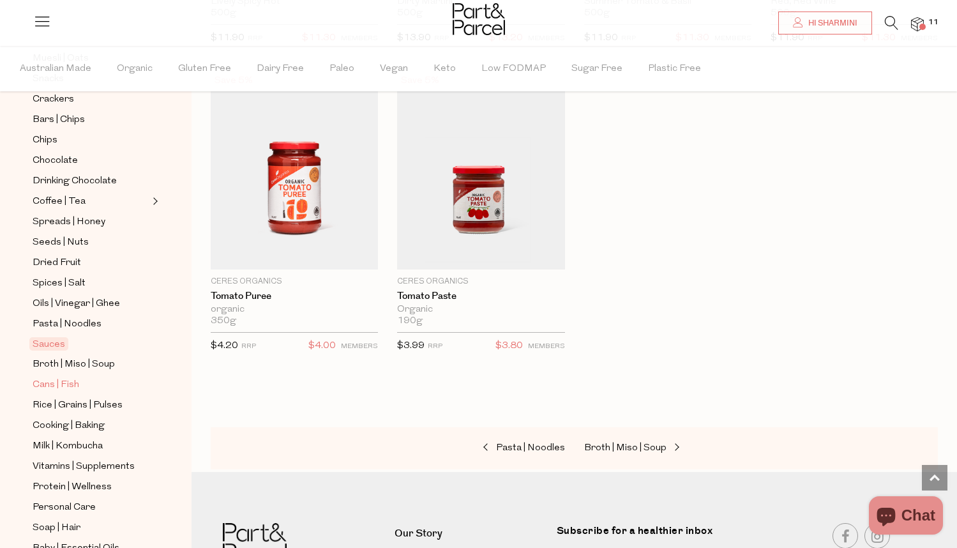
scroll to position [280, 0]
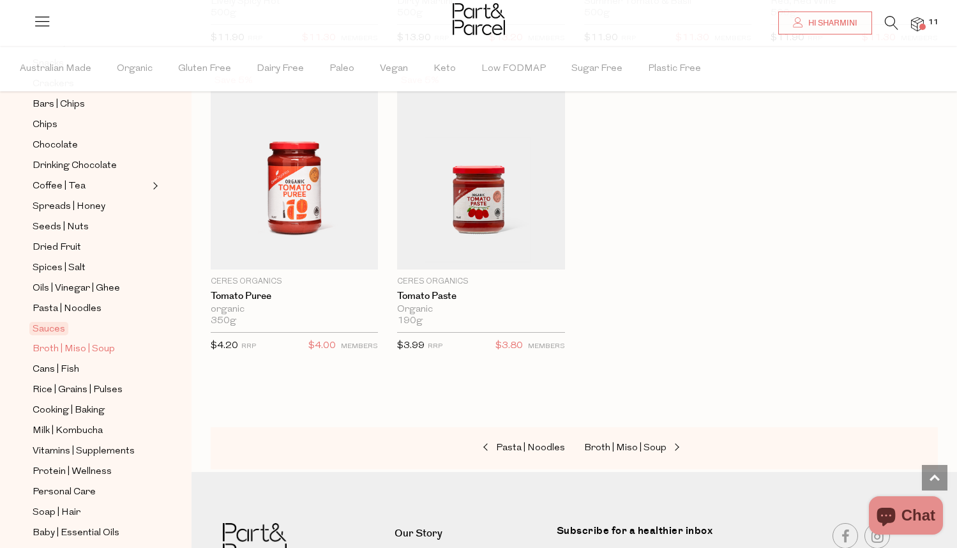
click at [100, 349] on span "Broth | Miso | Soup" at bounding box center [74, 348] width 82 height 15
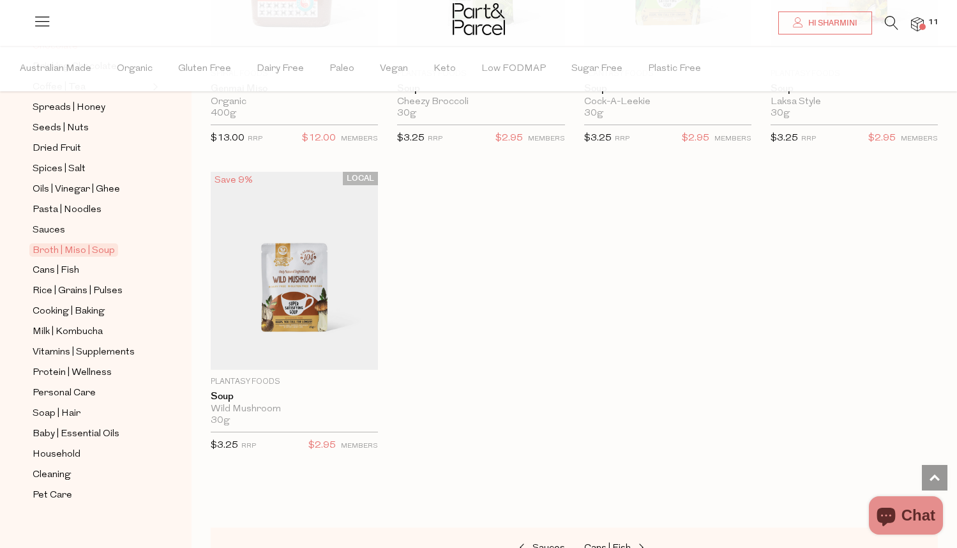
scroll to position [381, 0]
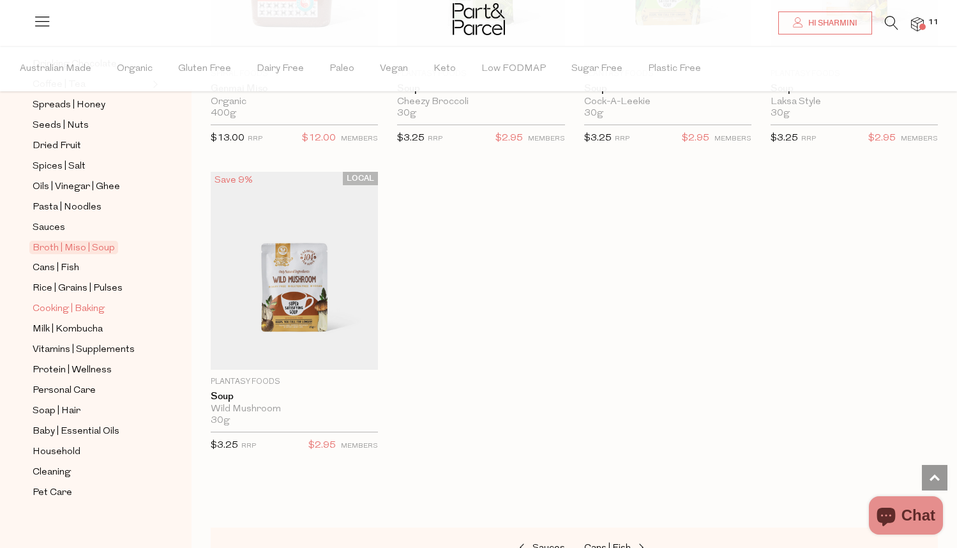
click at [91, 301] on span "Cooking | Baking" at bounding box center [69, 308] width 72 height 15
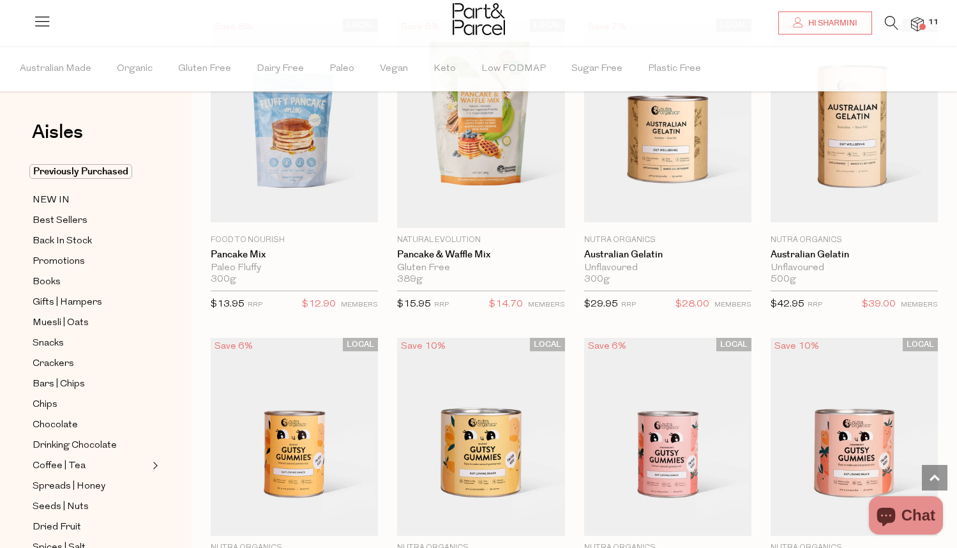
scroll to position [1070, 0]
click at [844, 207] on span "Add To Parcel" at bounding box center [853, 213] width 79 height 13
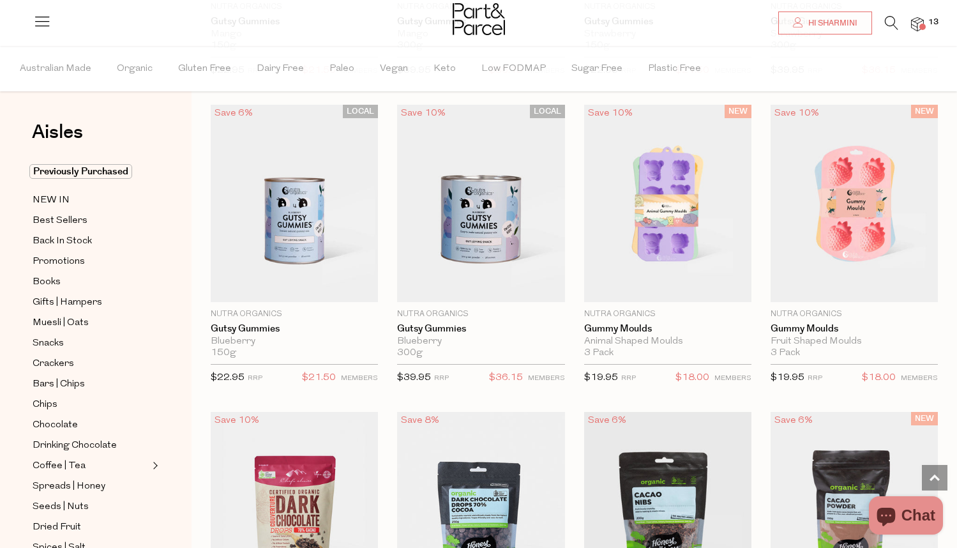
scroll to position [1611, 0]
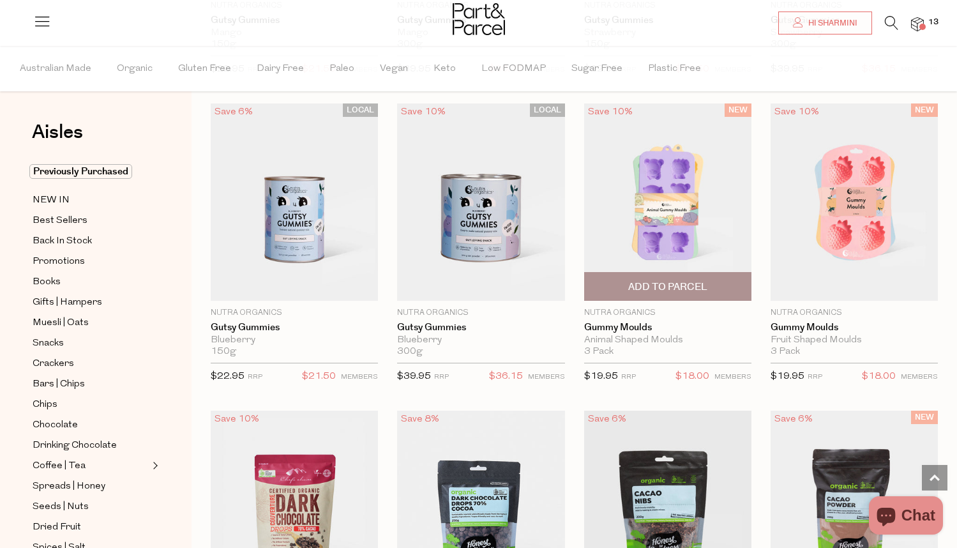
click at [699, 287] on span "Add To Parcel" at bounding box center [667, 286] width 79 height 13
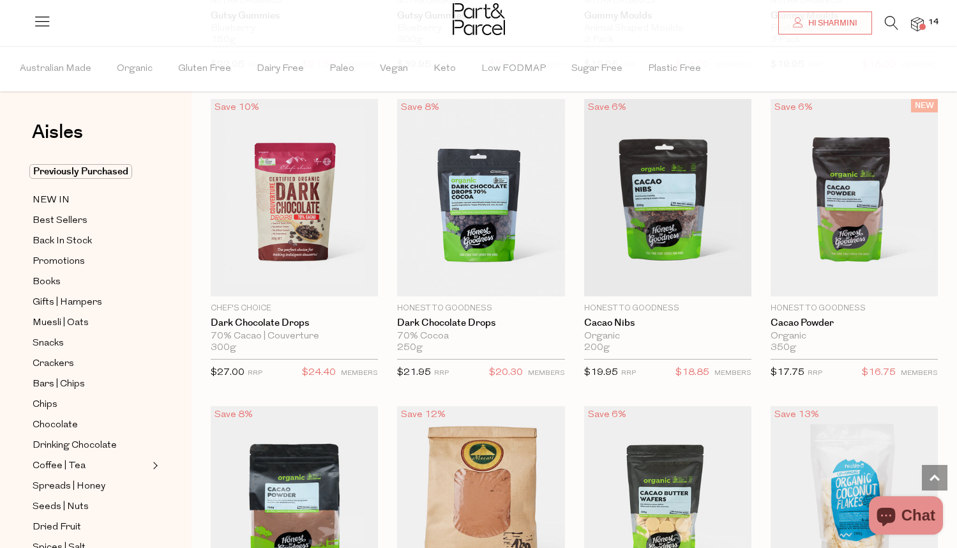
scroll to position [1925, 0]
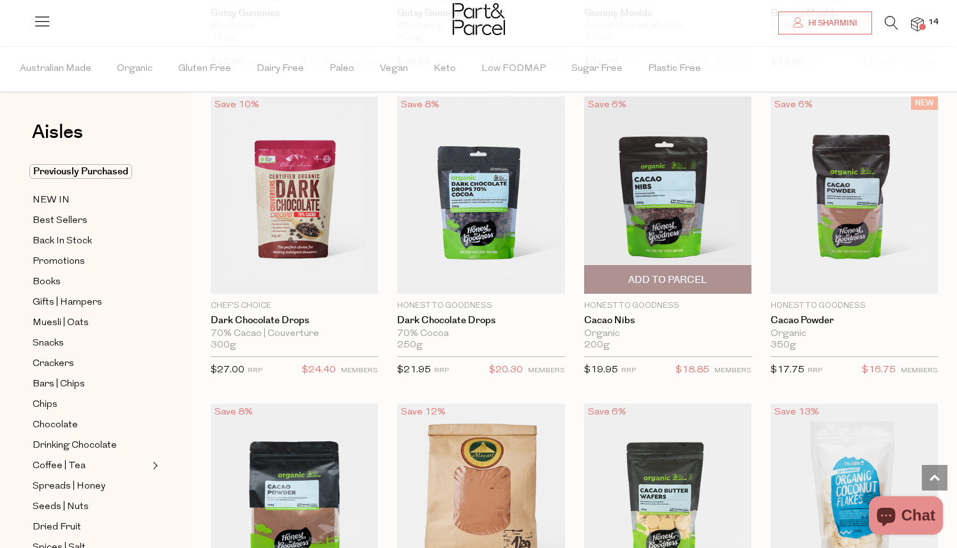
click at [709, 273] on span "Add To Parcel" at bounding box center [668, 278] width 160 height 27
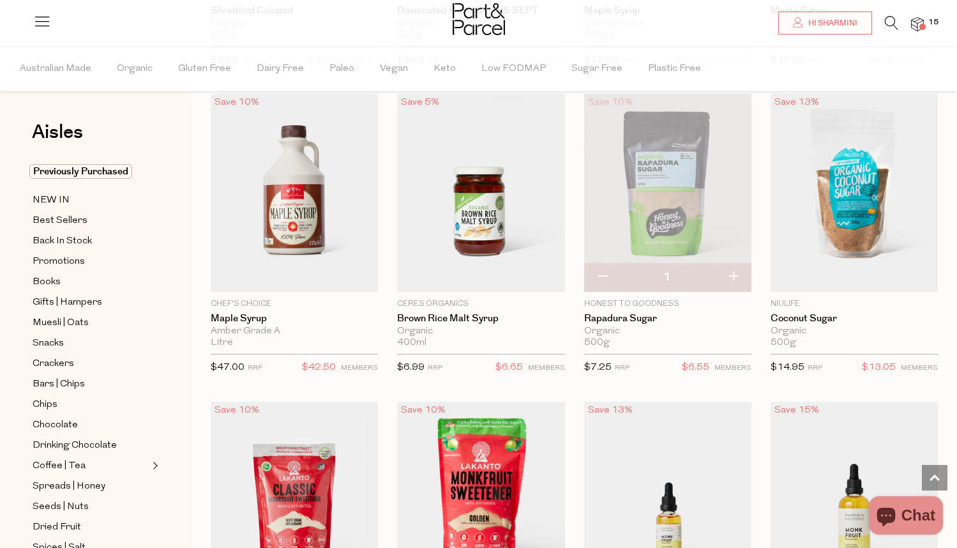
scroll to position [2851, 0]
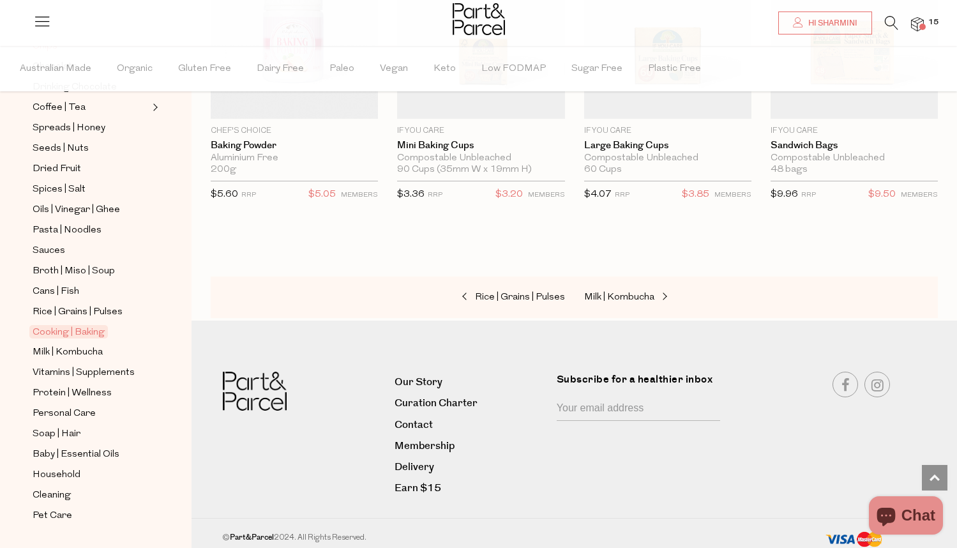
scroll to position [385, 0]
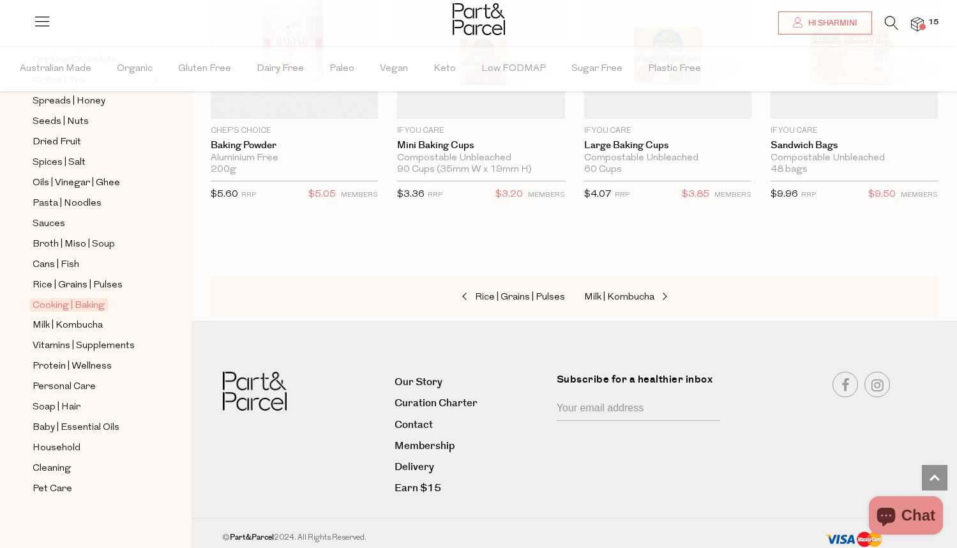
click at [916, 19] on img at bounding box center [917, 24] width 13 height 15
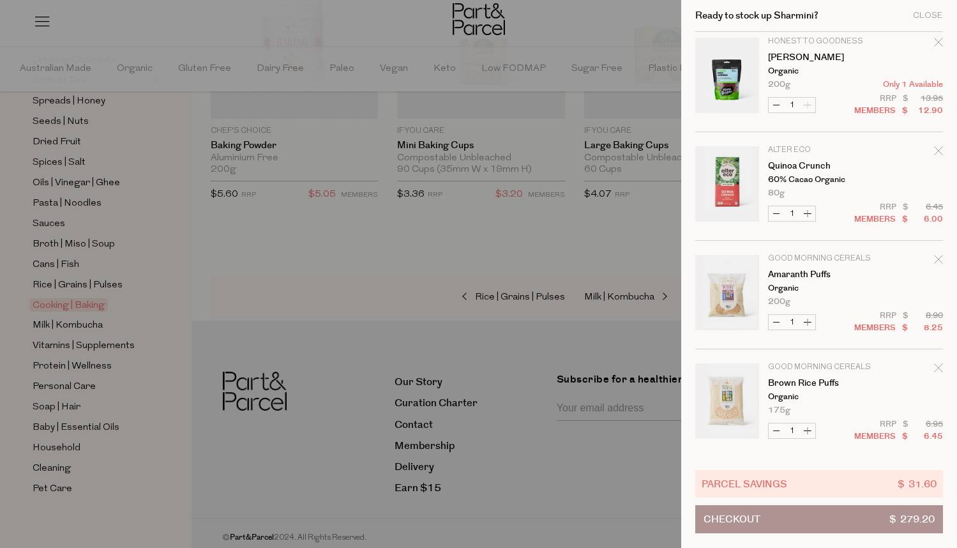
scroll to position [1096, 0]
click at [553, 234] on div at bounding box center [478, 274] width 957 height 548
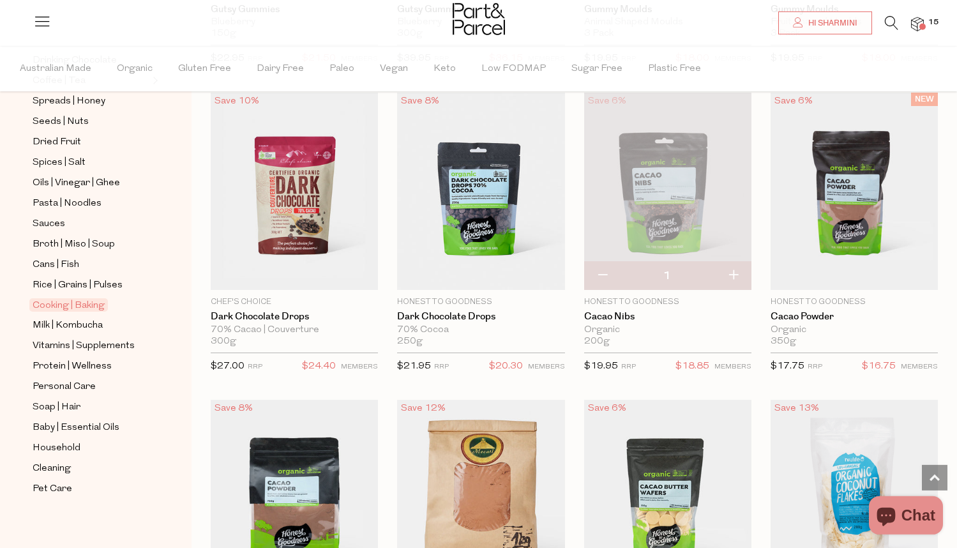
click at [893, 18] on icon at bounding box center [891, 23] width 13 height 14
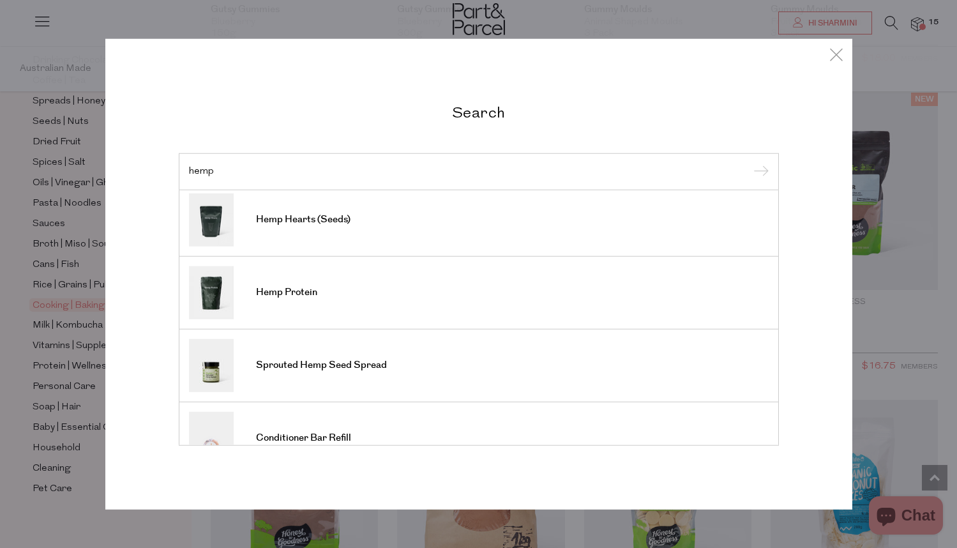
scroll to position [0, 0]
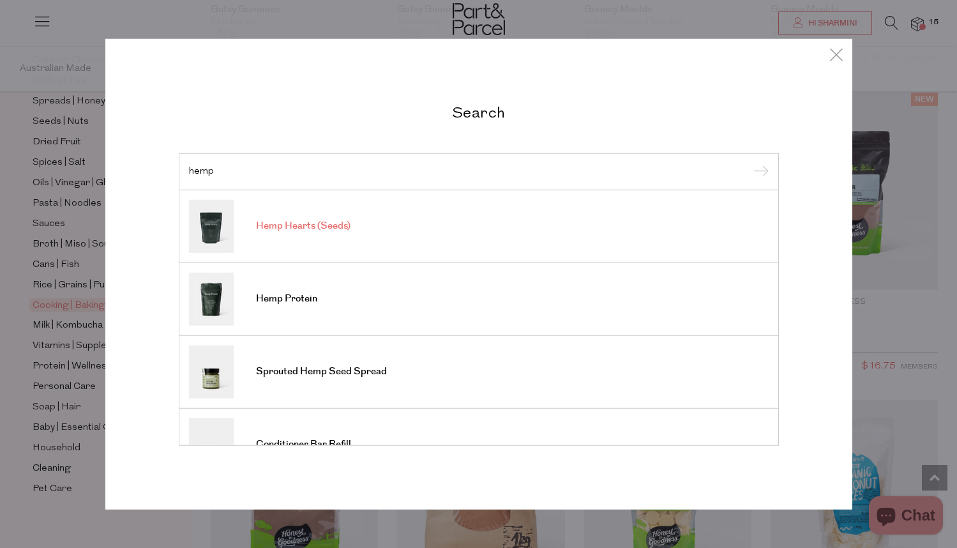
type input "hemp"
click at [298, 223] on span "Hemp Hearts (Seeds)" at bounding box center [303, 226] width 94 height 13
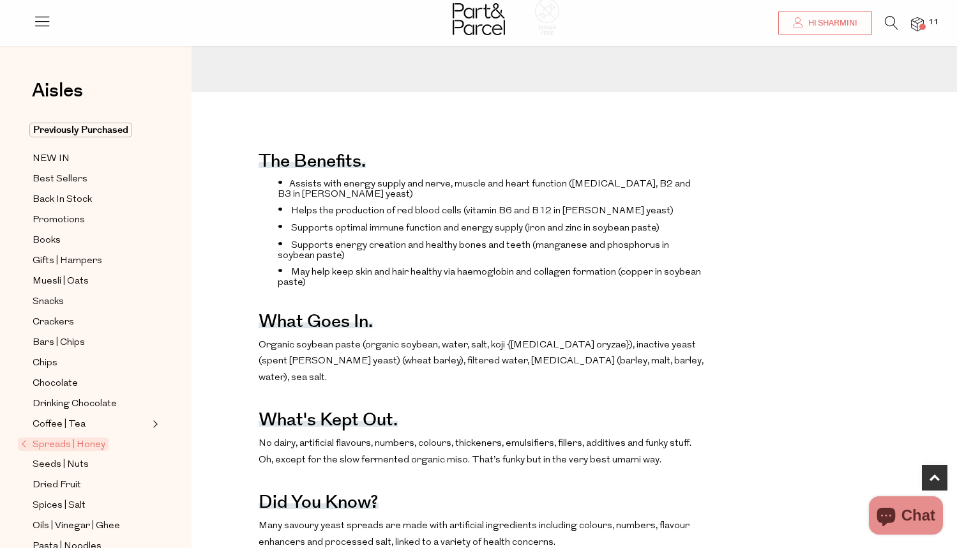
scroll to position [423, 0]
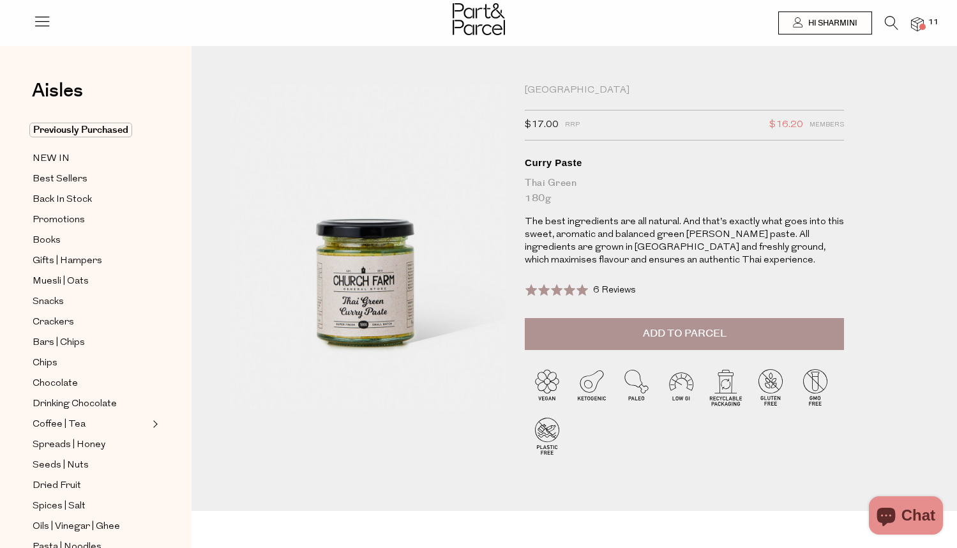
click at [701, 341] on button "Add to Parcel" at bounding box center [684, 334] width 319 height 32
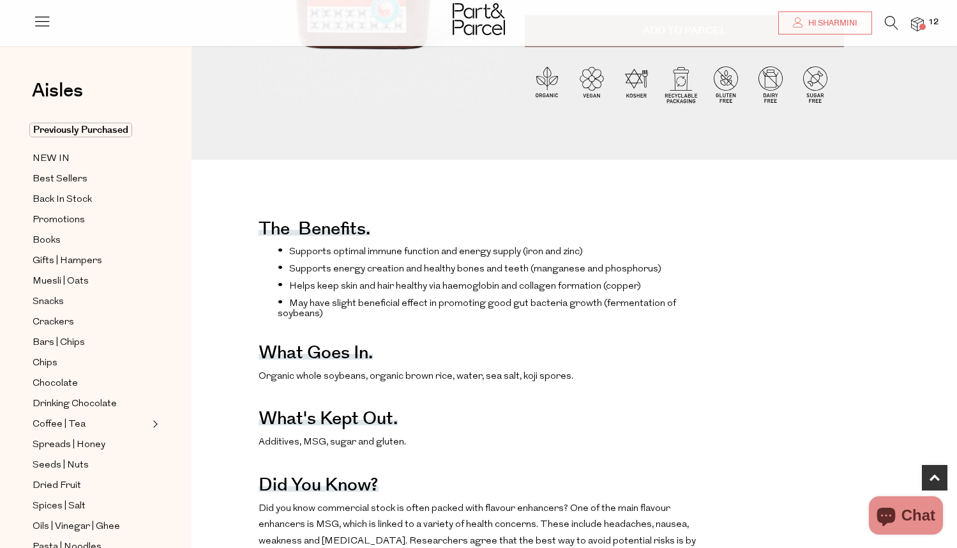
scroll to position [320, 0]
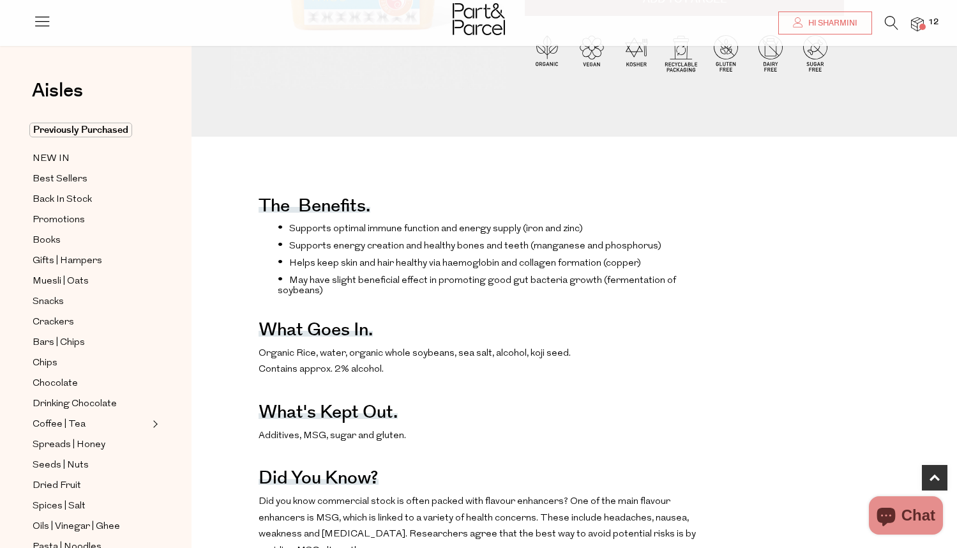
scroll to position [322, 0]
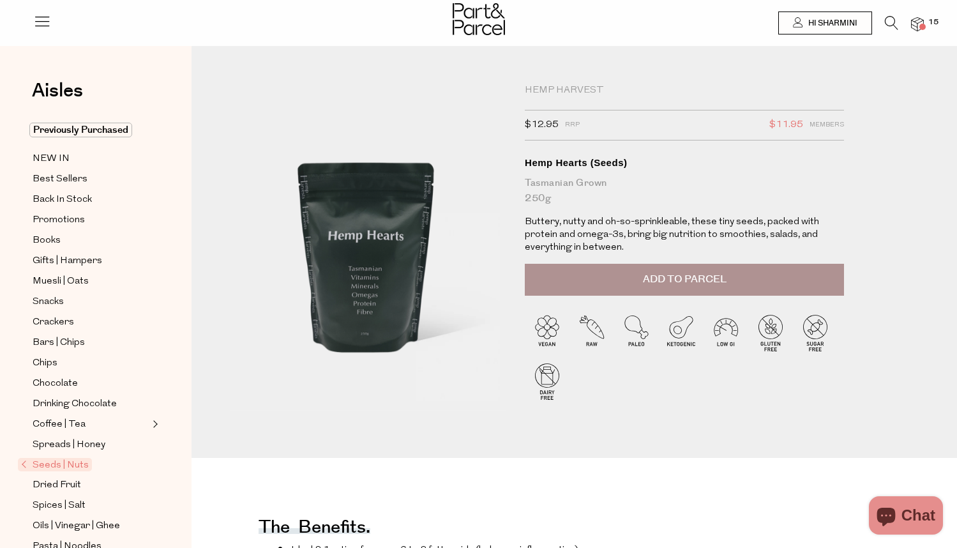
click at [706, 272] on span "Add to Parcel" at bounding box center [685, 279] width 84 height 15
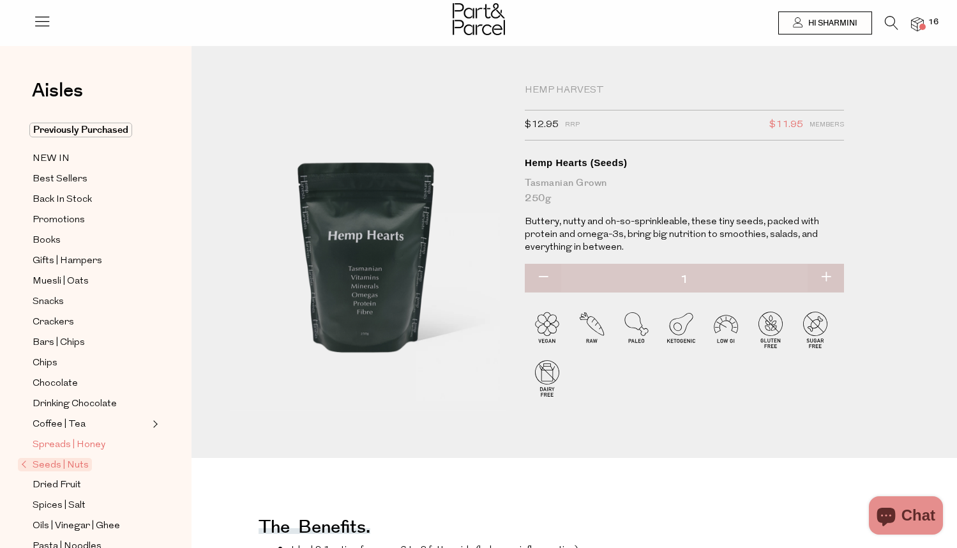
click at [82, 438] on span "Spreads | Honey" at bounding box center [69, 444] width 73 height 15
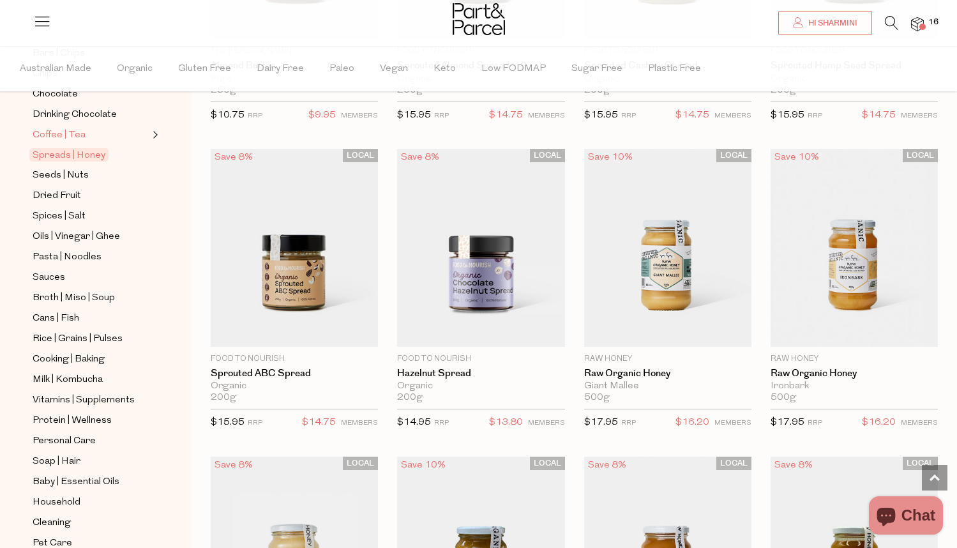
scroll to position [385, 0]
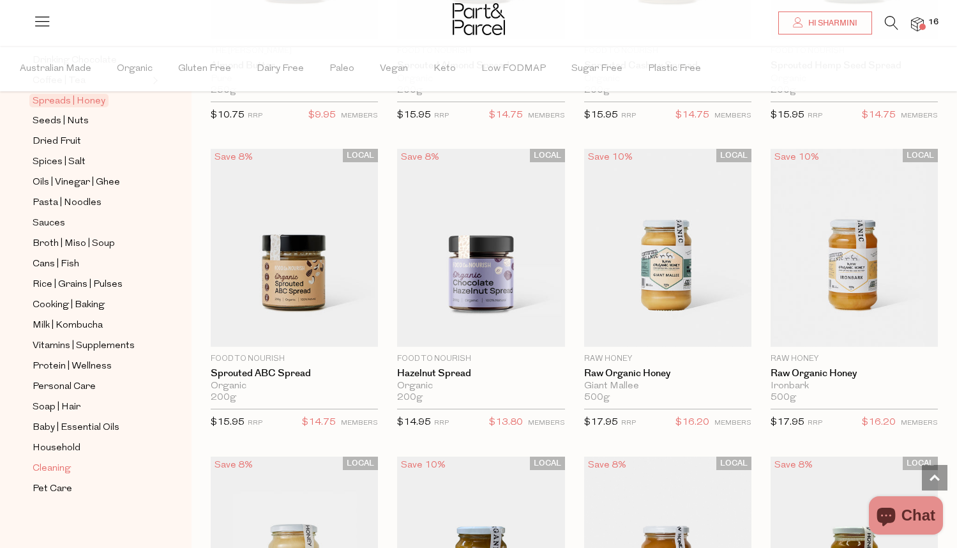
click at [57, 462] on span "Cleaning" at bounding box center [52, 468] width 38 height 15
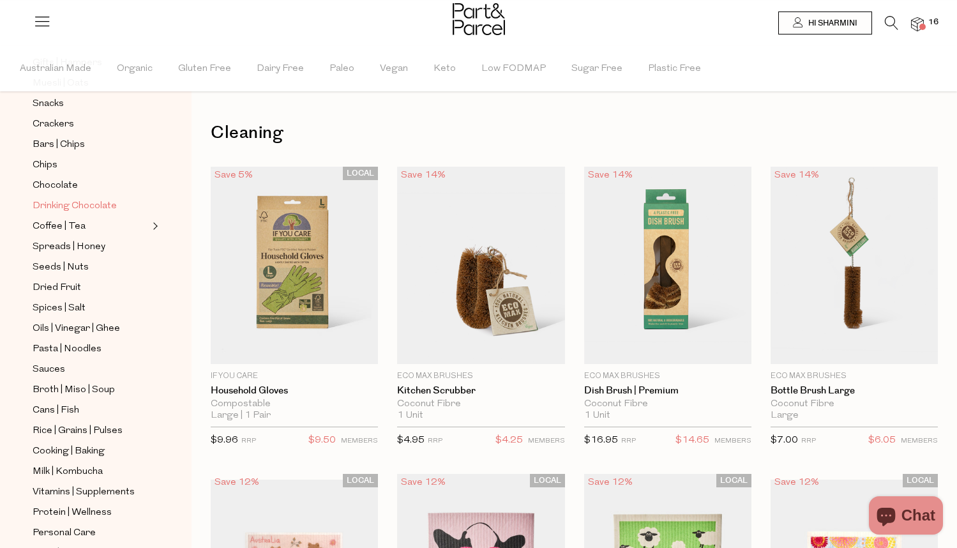
scroll to position [385, 0]
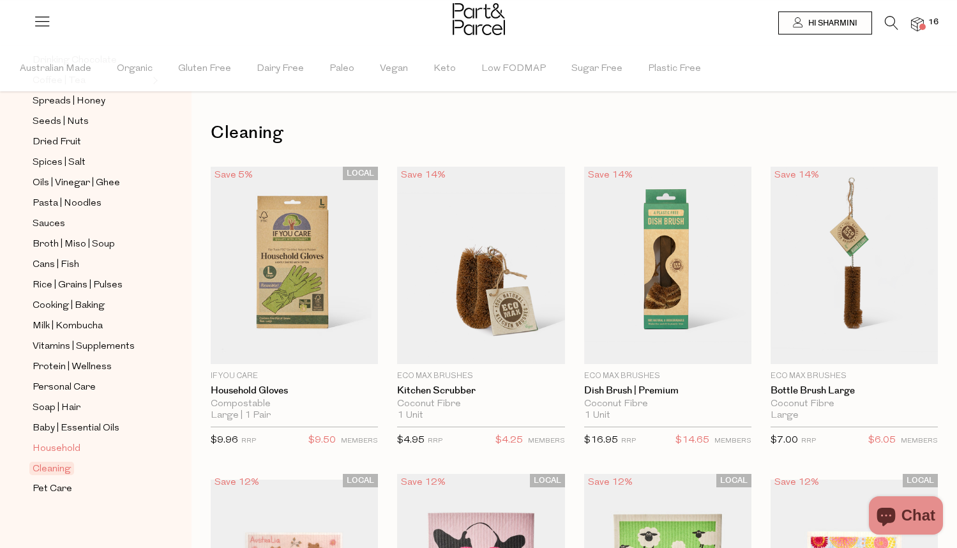
click at [47, 449] on span "Household" at bounding box center [57, 448] width 48 height 15
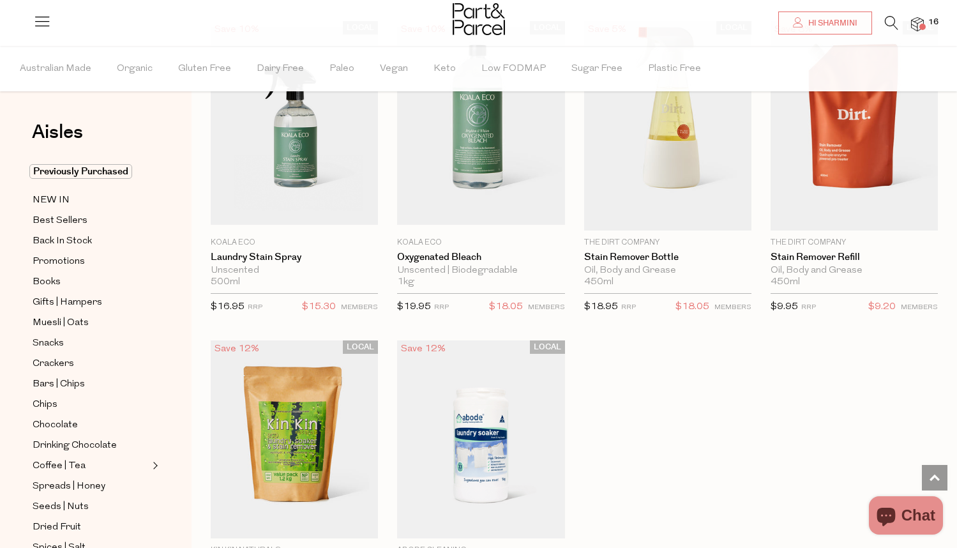
scroll to position [3539, 0]
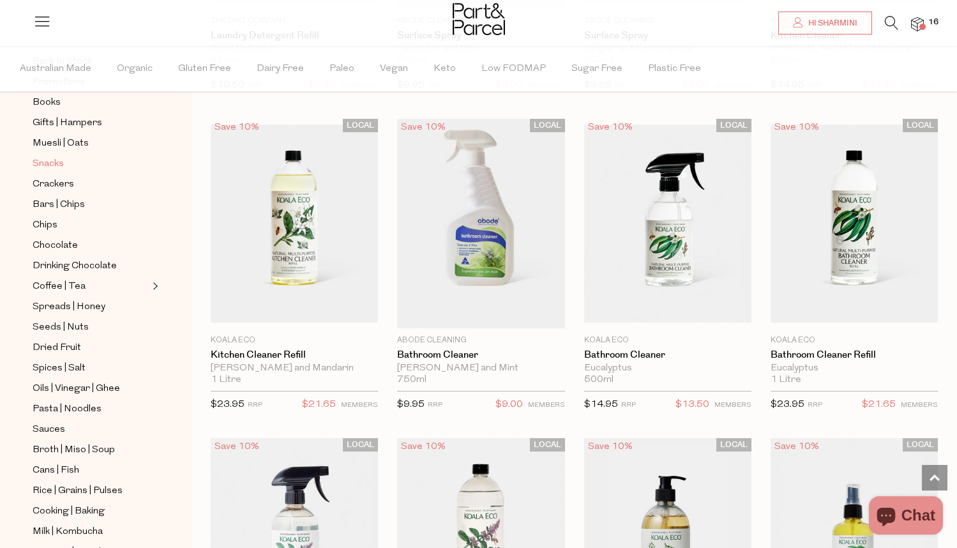
scroll to position [181, 0]
click at [55, 265] on span "Drinking Chocolate" at bounding box center [75, 264] width 84 height 15
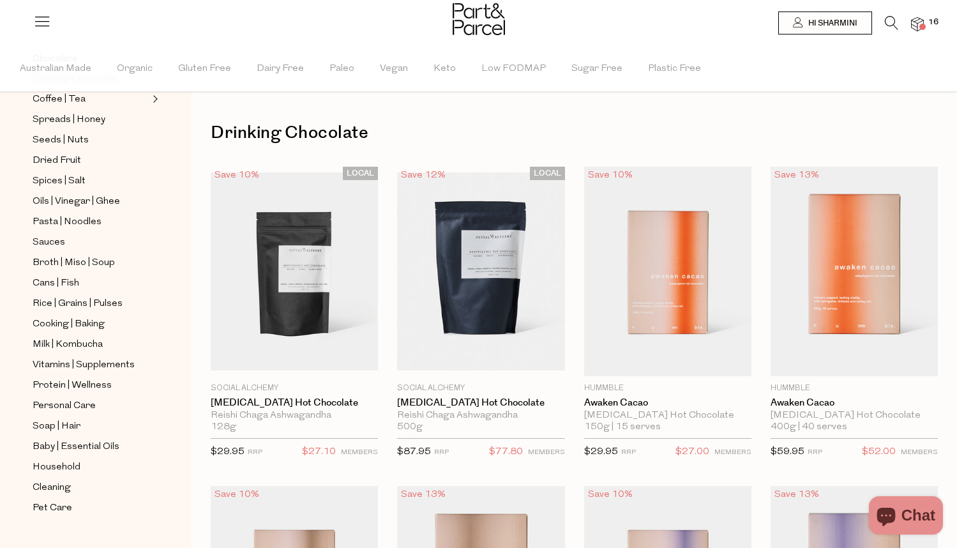
scroll to position [385, 0]
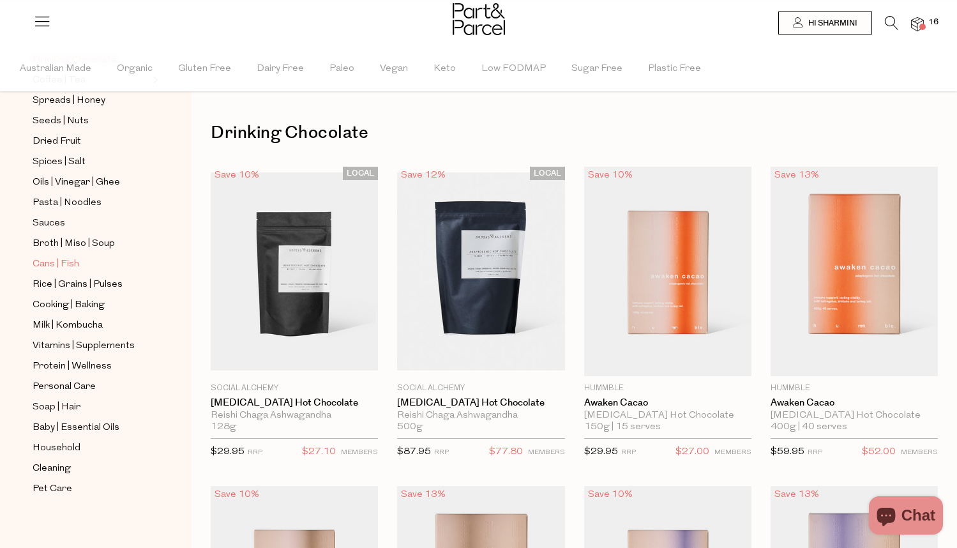
click at [61, 257] on span "Cans | Fish" at bounding box center [56, 264] width 47 height 15
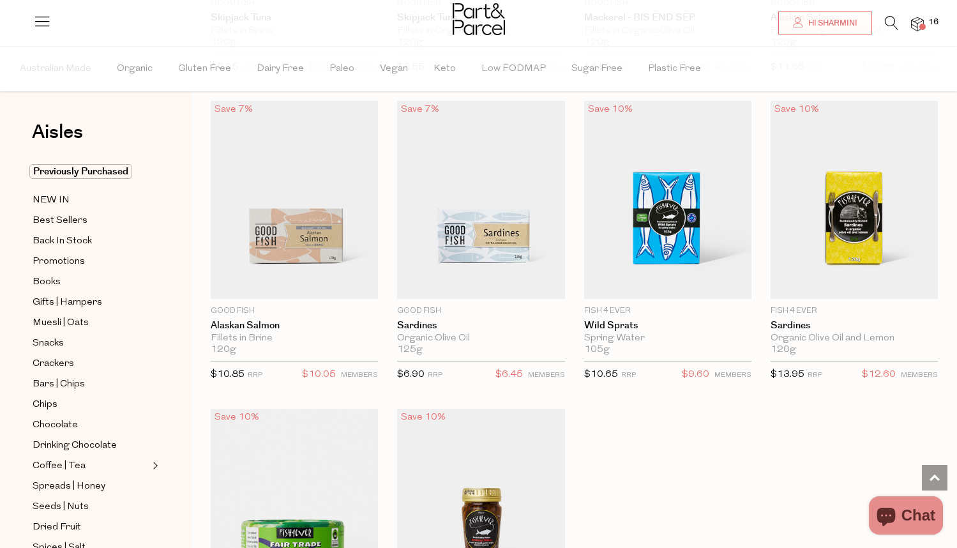
scroll to position [1610, 0]
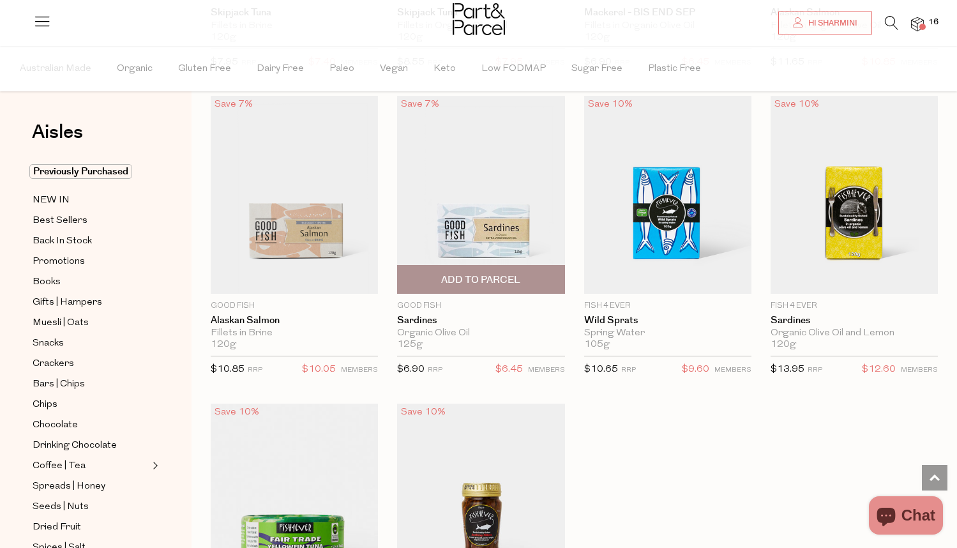
click at [514, 277] on span "Add To Parcel" at bounding box center [480, 279] width 79 height 13
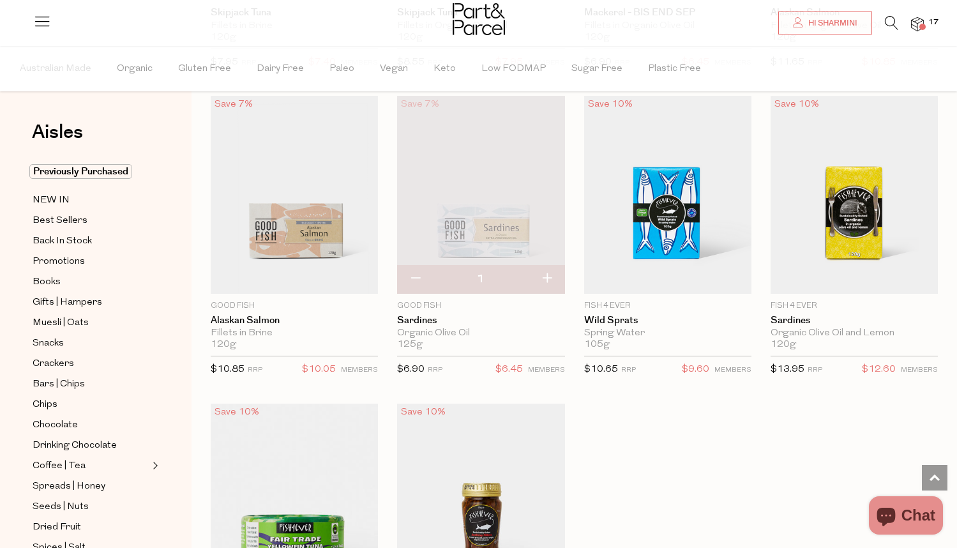
click at [549, 279] on button "button" at bounding box center [546, 279] width 36 height 28
type input "2"
click at [916, 32] on img at bounding box center [917, 24] width 13 height 15
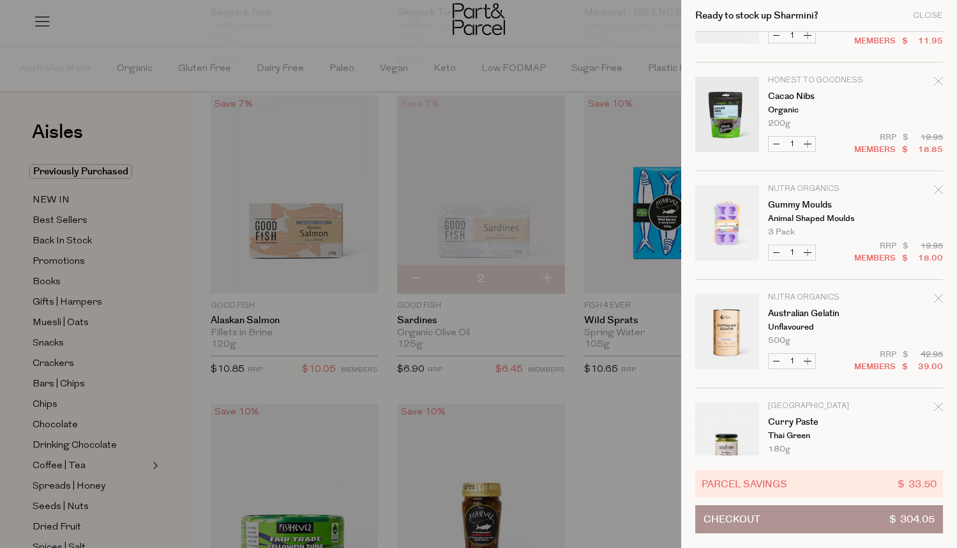
scroll to position [184, 0]
click at [937, 194] on icon "Remove Gummy Moulds" at bounding box center [938, 191] width 9 height 9
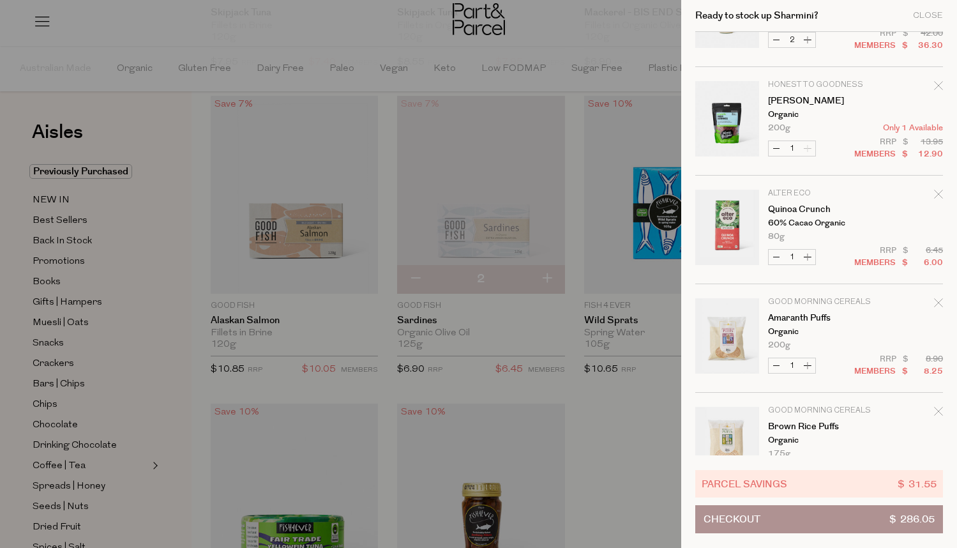
scroll to position [1205, 0]
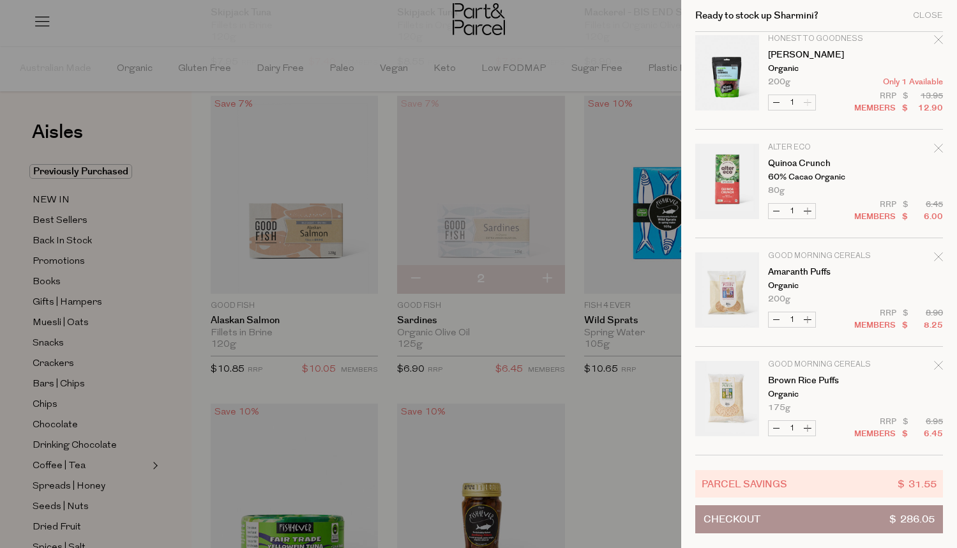
click at [798, 518] on button "Checkout $ 286.05" at bounding box center [819, 519] width 248 height 28
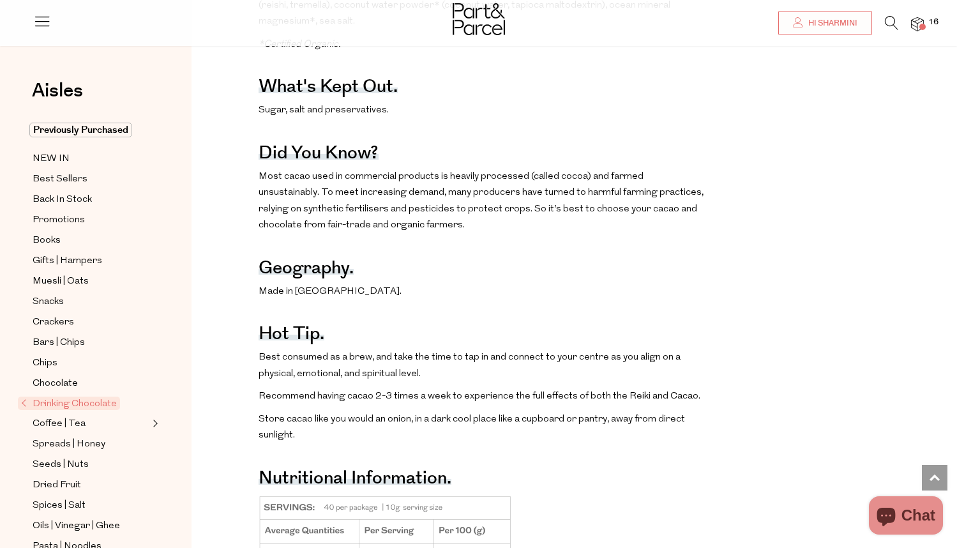
scroll to position [793, 0]
